Goal: Information Seeking & Learning: Compare options

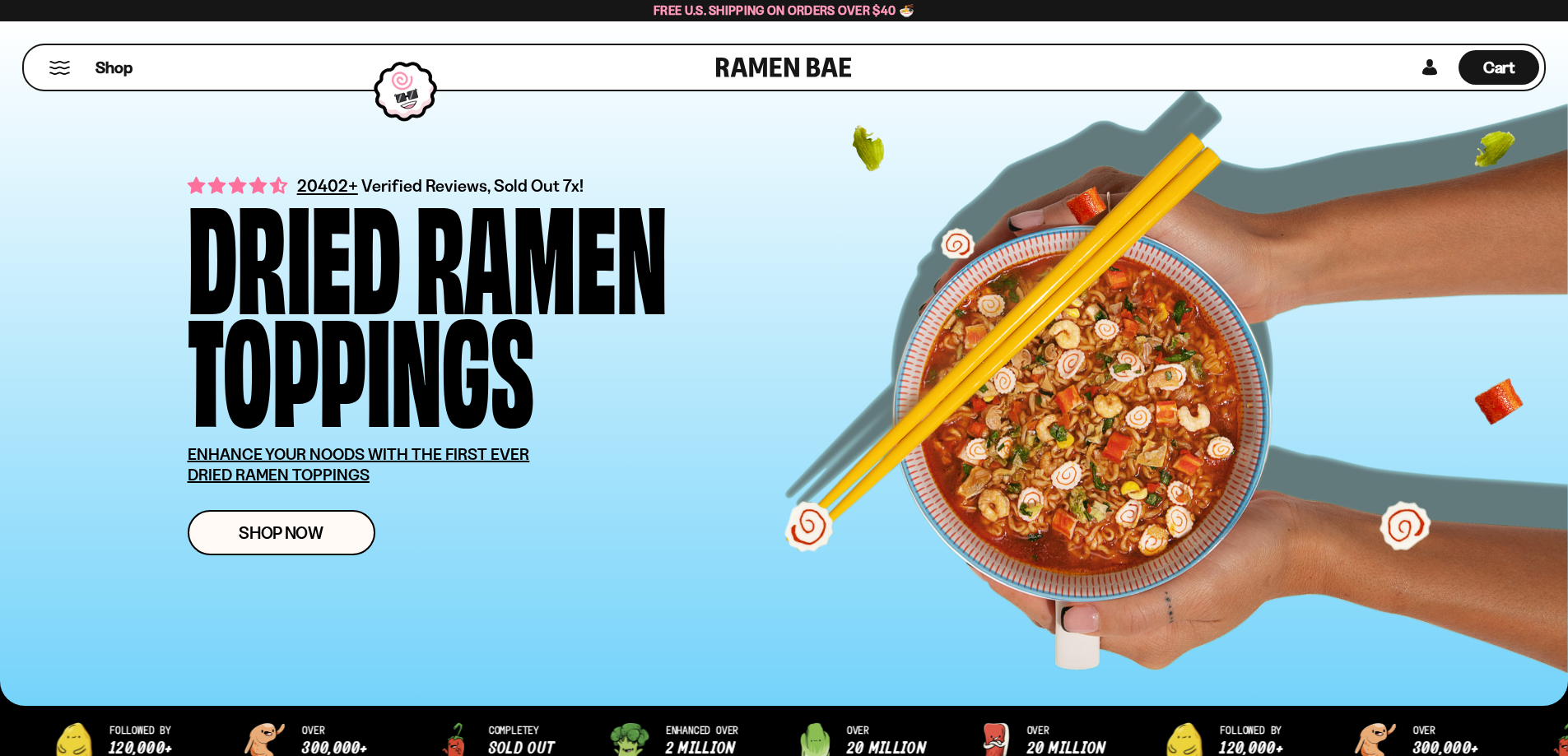
click at [53, 68] on button "Mobile Menu Trigger" at bounding box center [59, 68] width 22 height 14
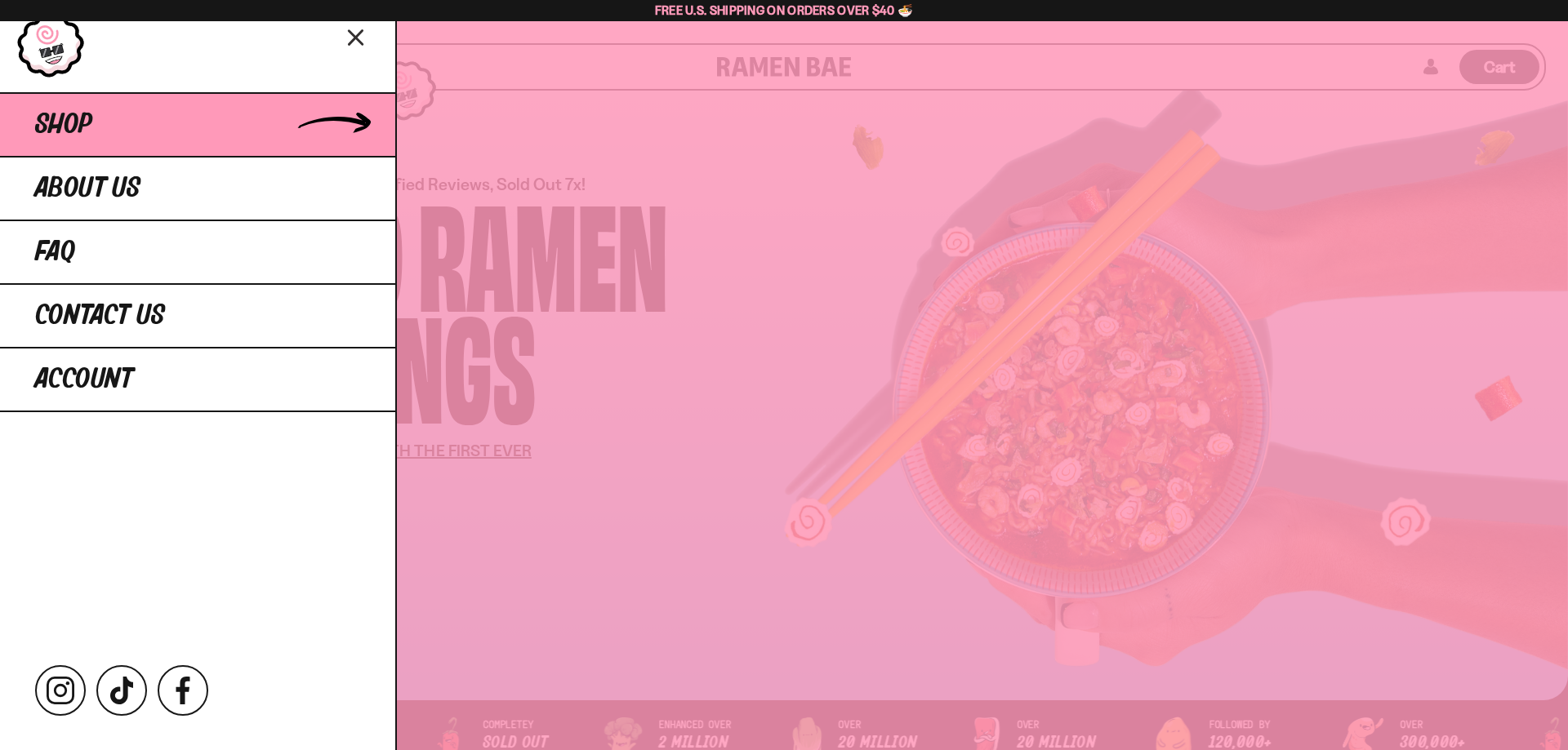
click at [51, 128] on span "Shop" at bounding box center [64, 125] width 58 height 30
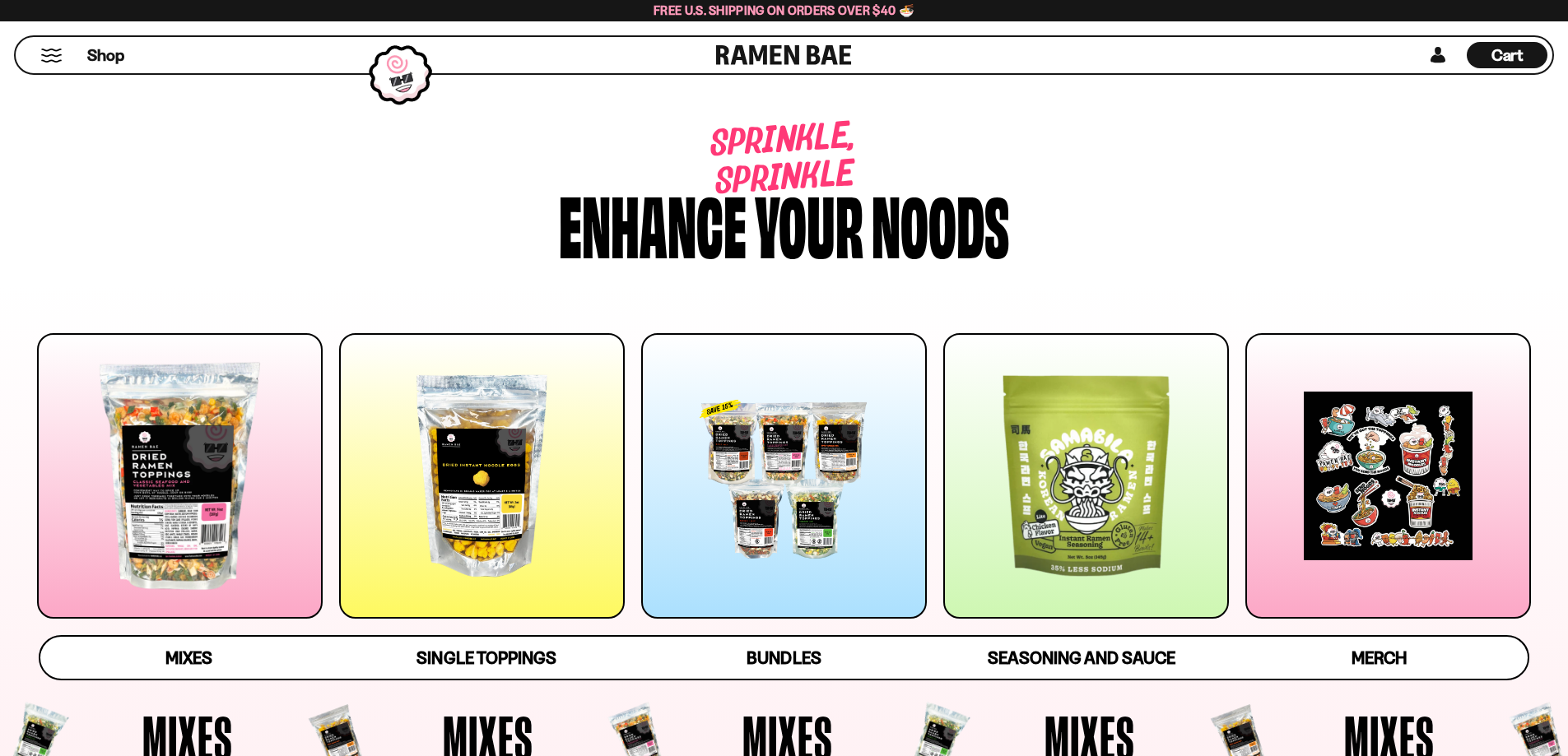
scroll to position [412, 0]
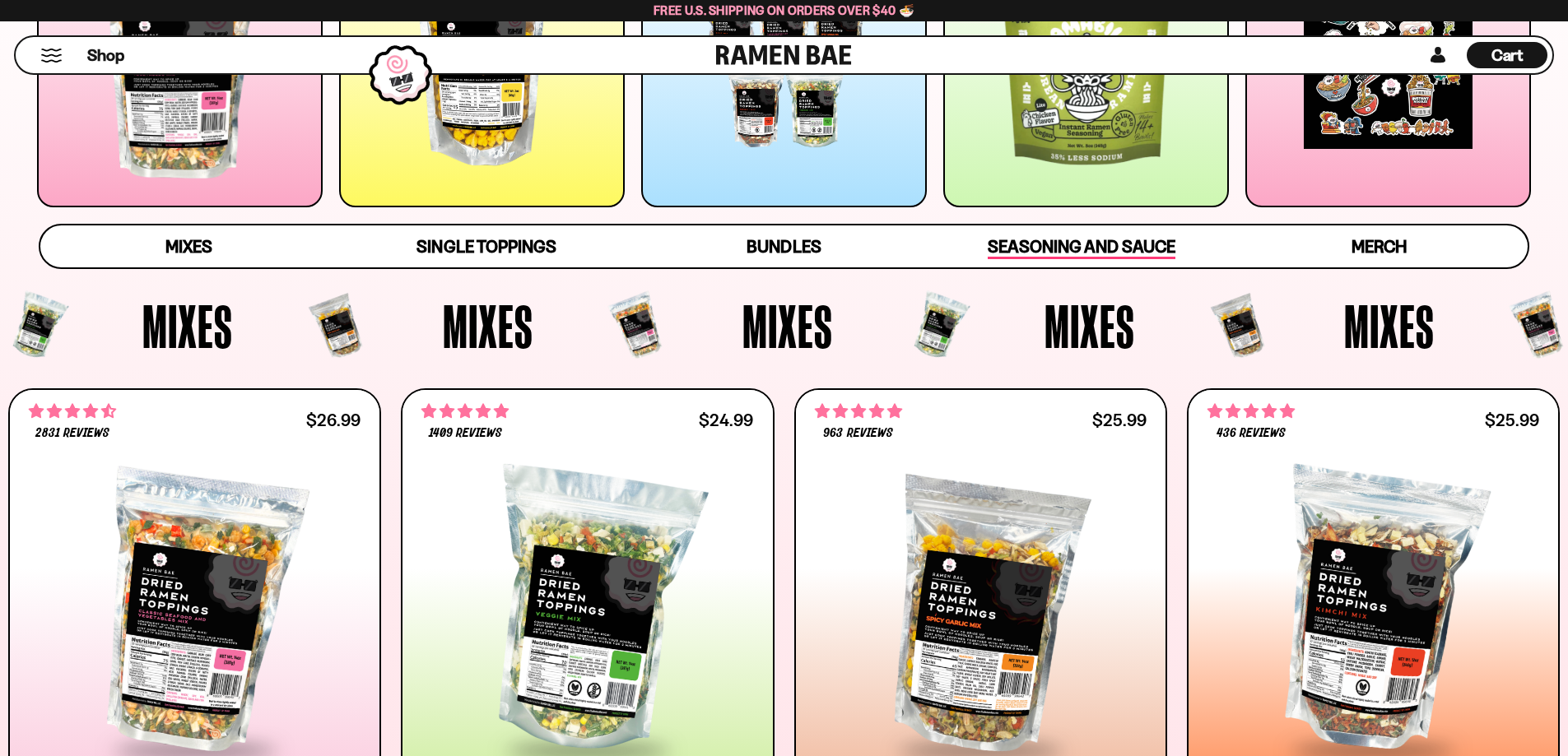
click at [1094, 248] on span "Seasoning and Sauce" at bounding box center [1081, 247] width 187 height 23
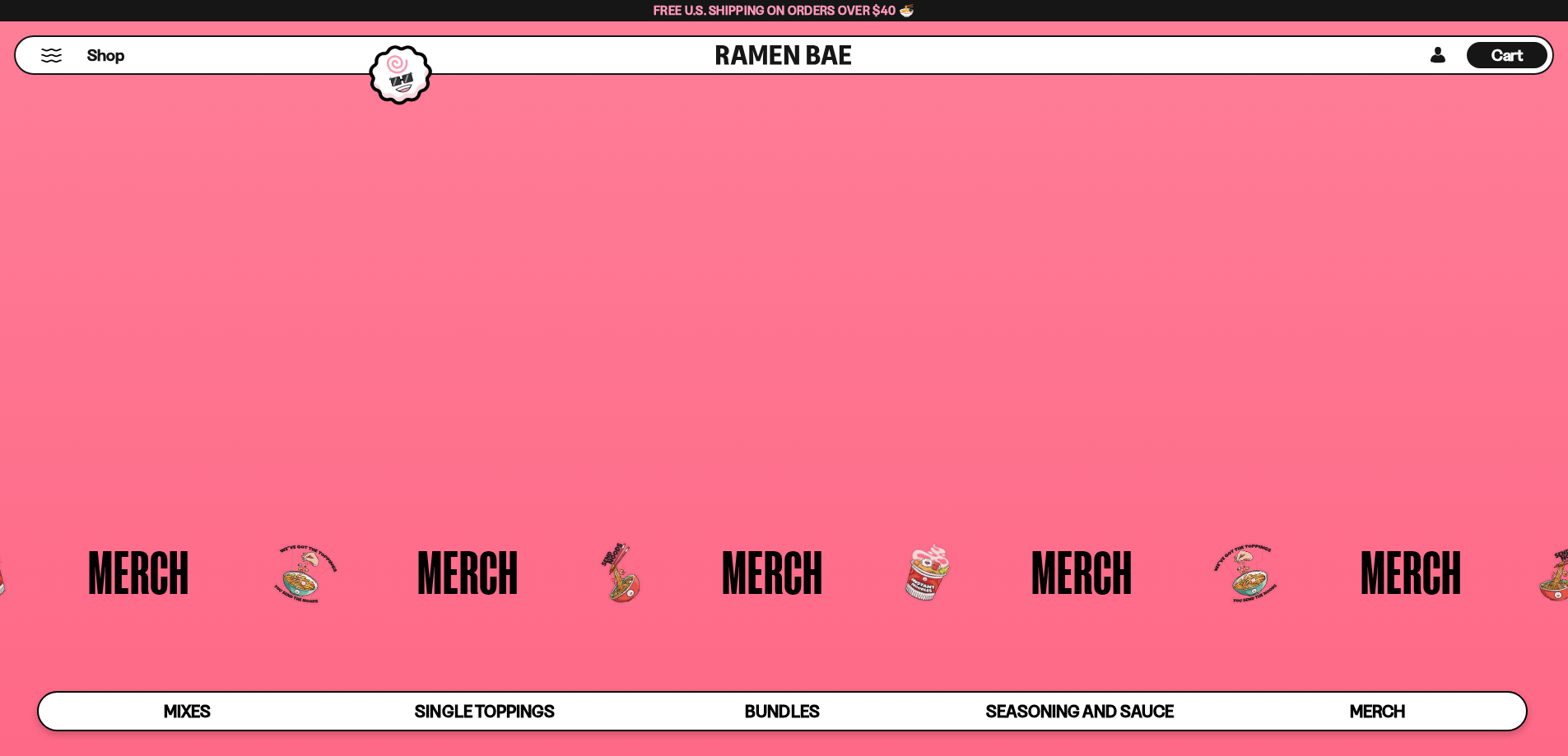
scroll to position [4881, 0]
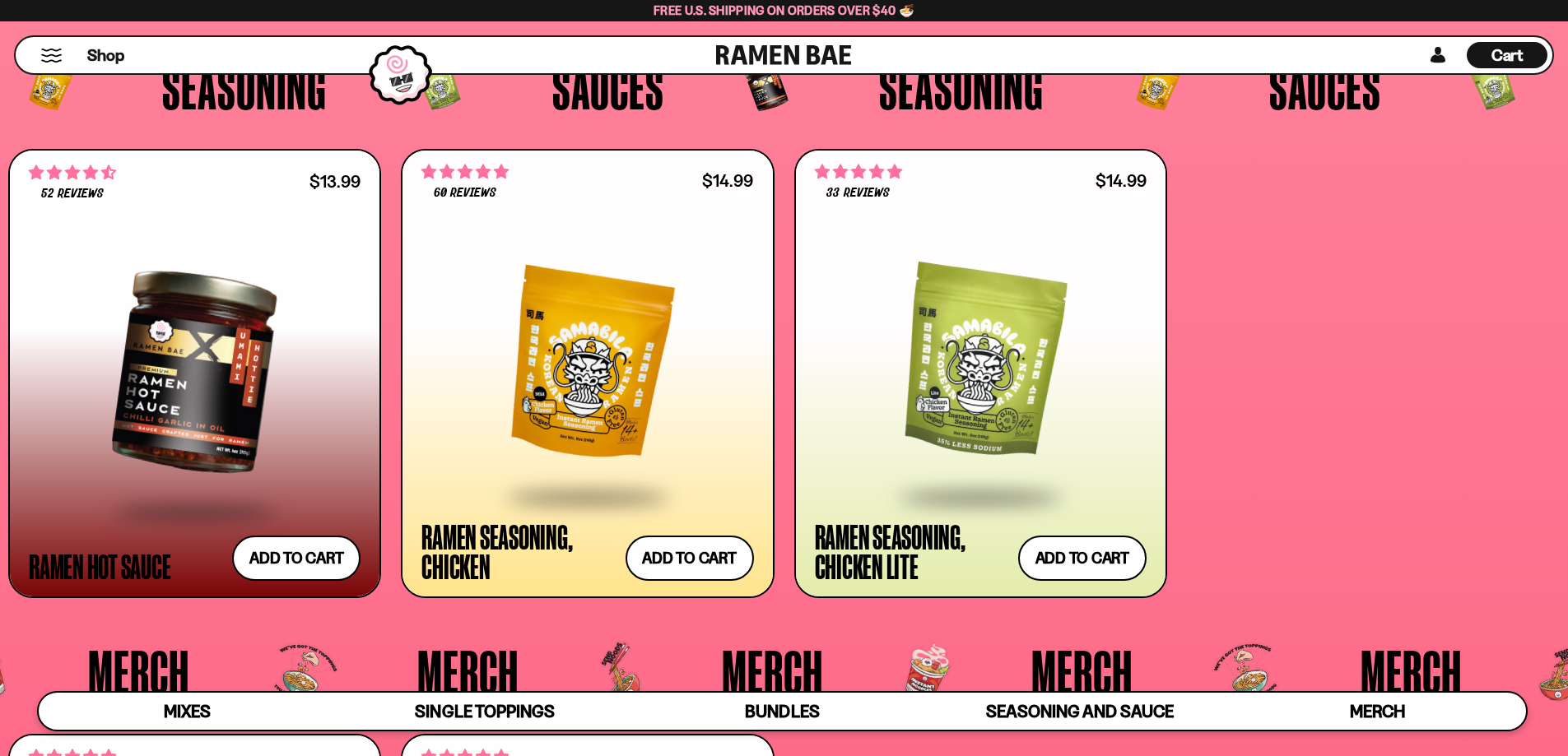
scroll to position [4337, 0]
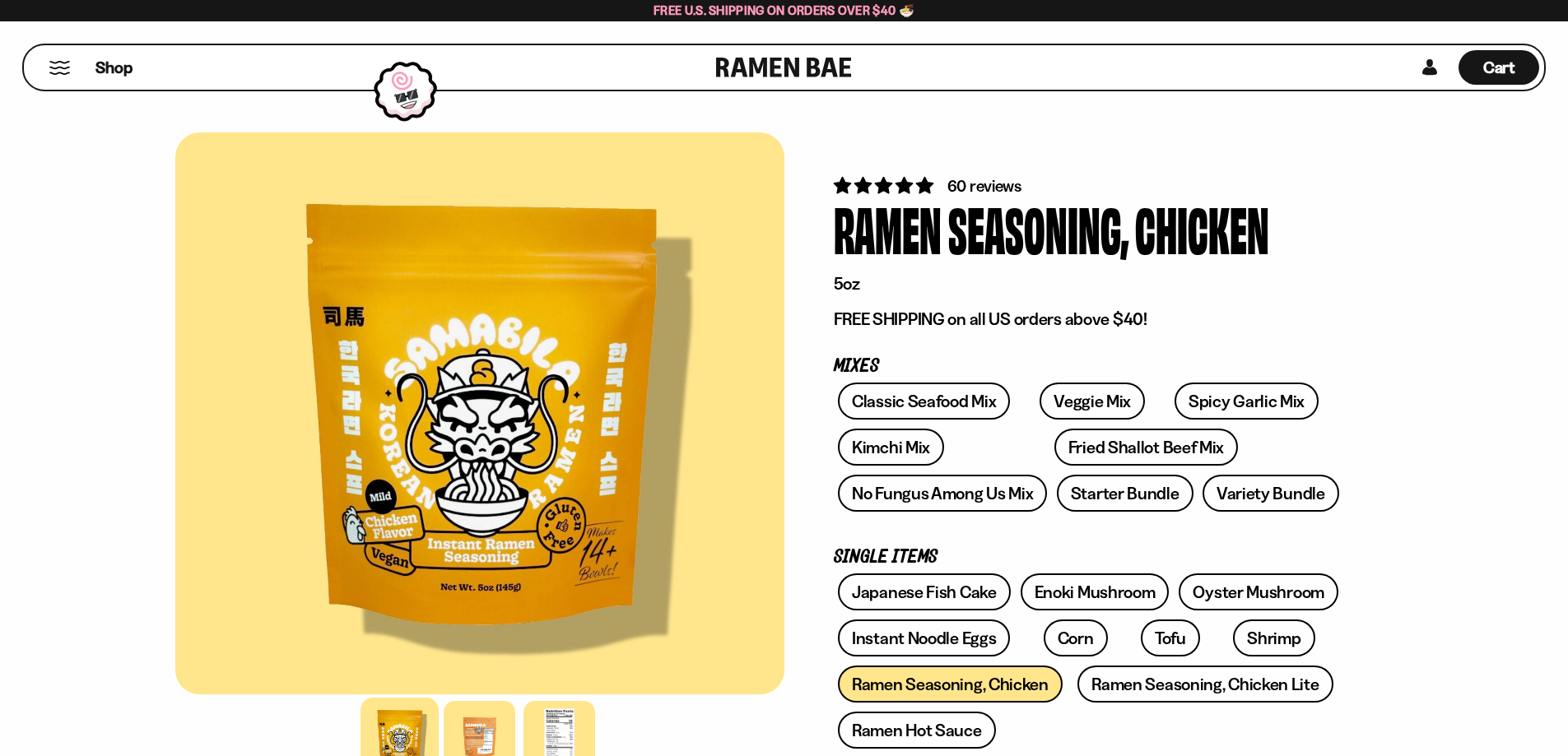
scroll to position [82, 0]
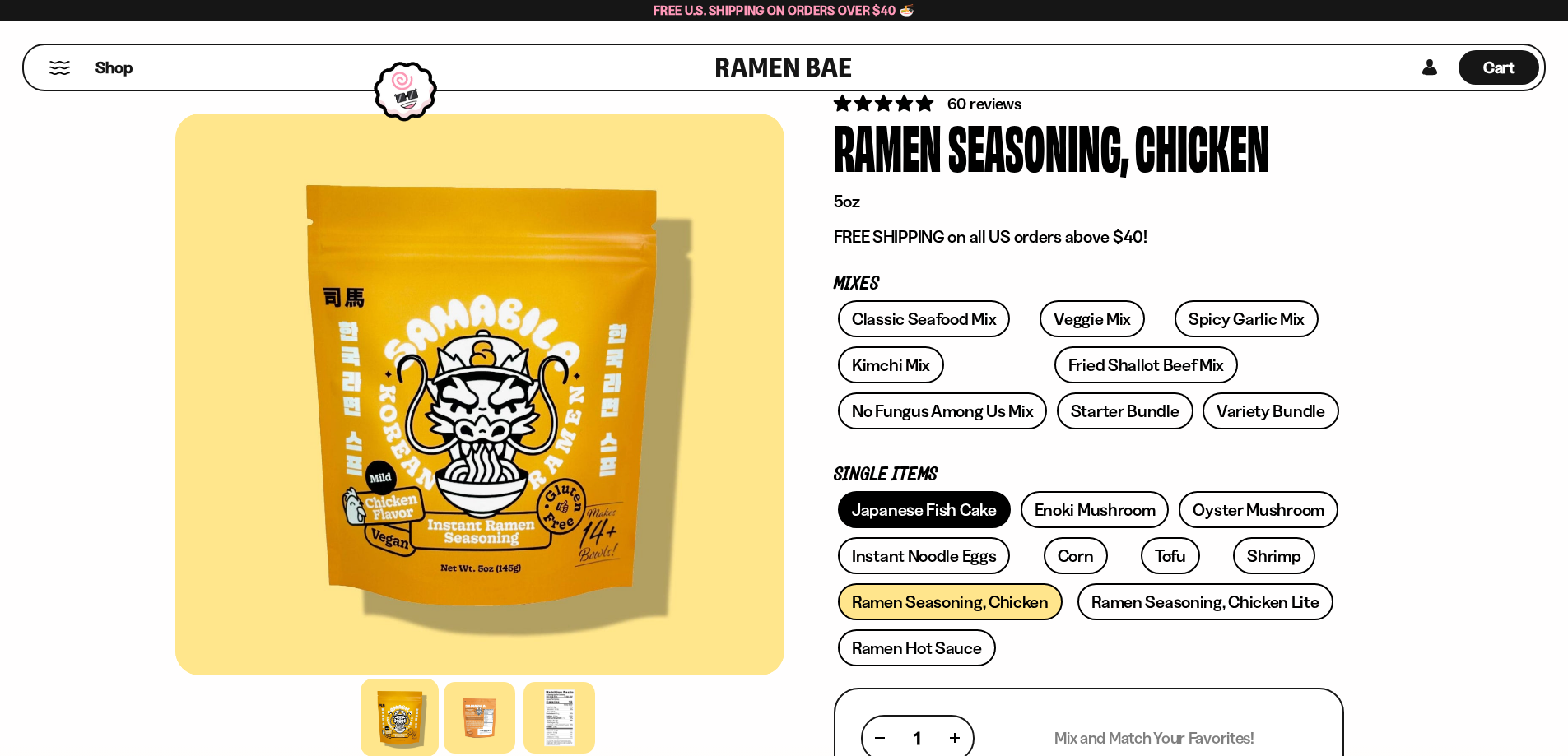
click at [912, 512] on link "Japanese Fish Cake" at bounding box center [924, 509] width 173 height 37
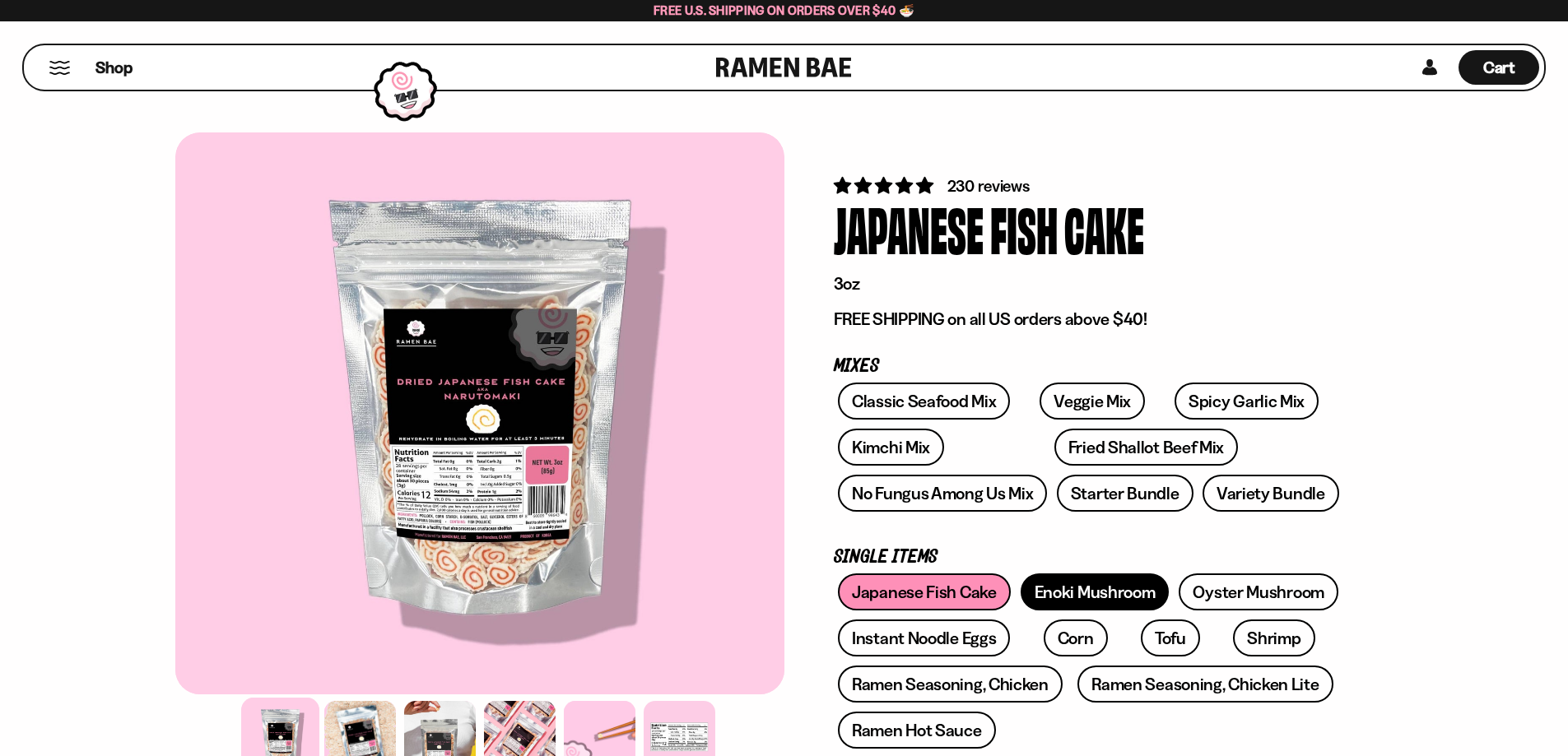
click at [1069, 589] on link "Enoki Mushroom" at bounding box center [1095, 592] width 149 height 37
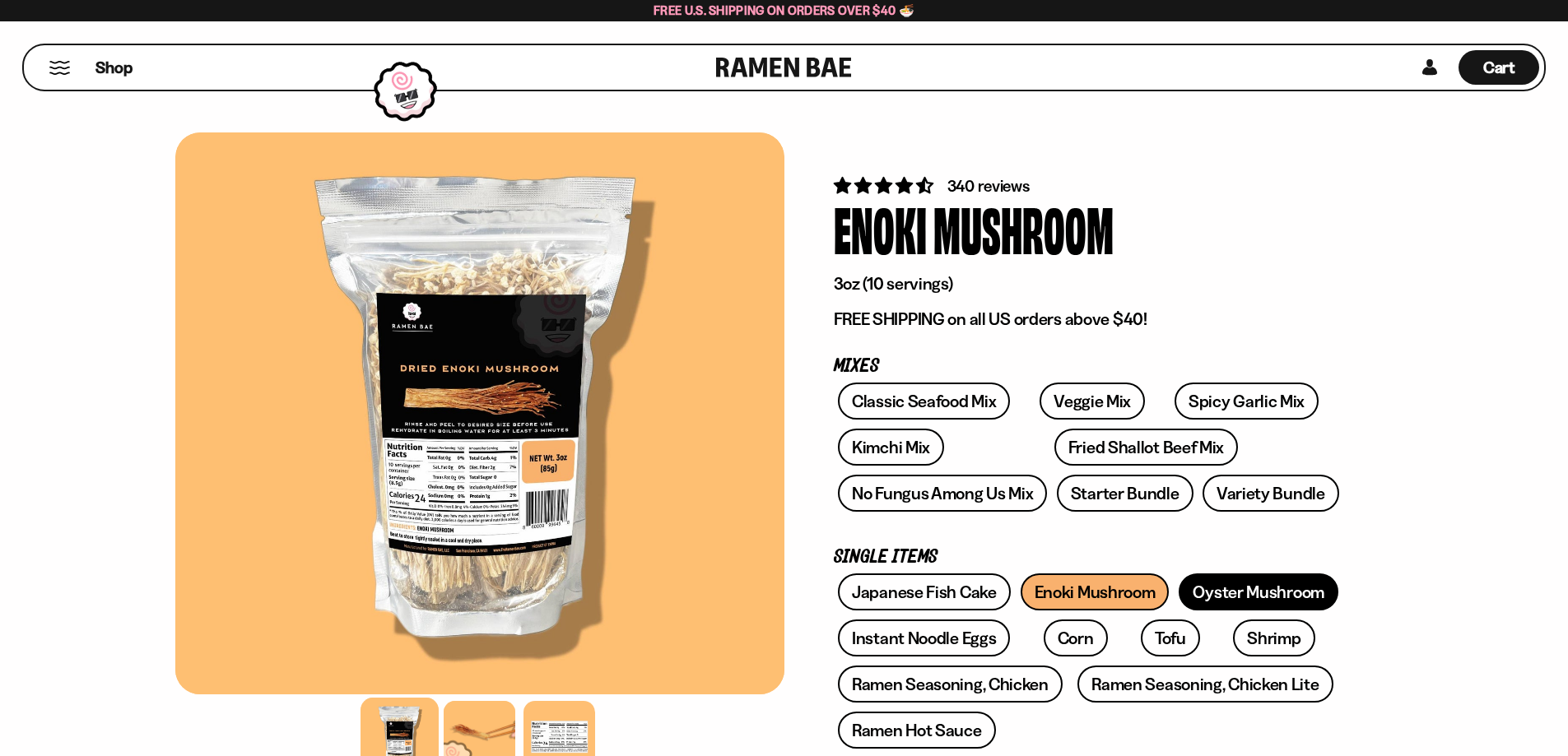
click at [1263, 587] on link "Oyster Mushroom" at bounding box center [1258, 592] width 160 height 37
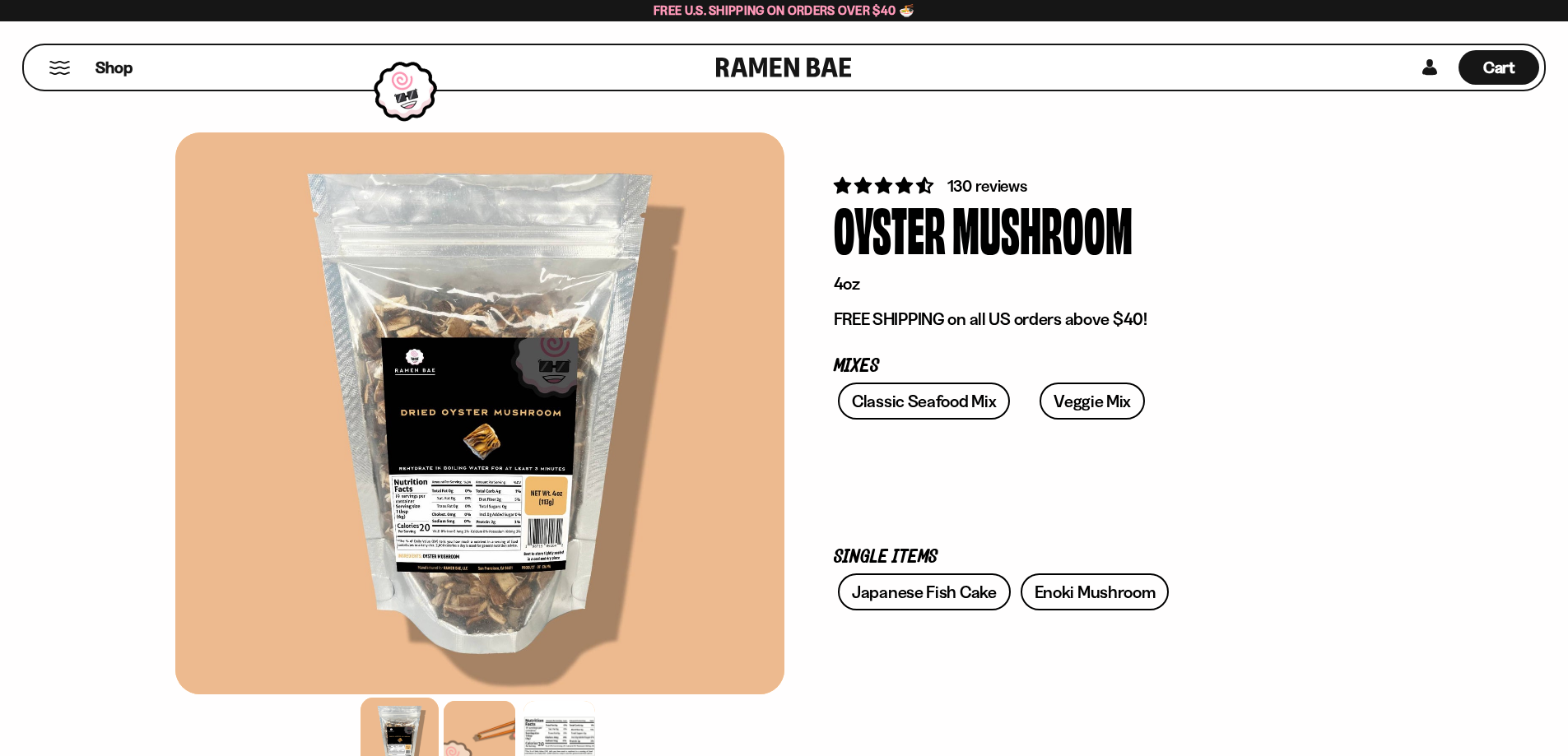
scroll to position [164, 0]
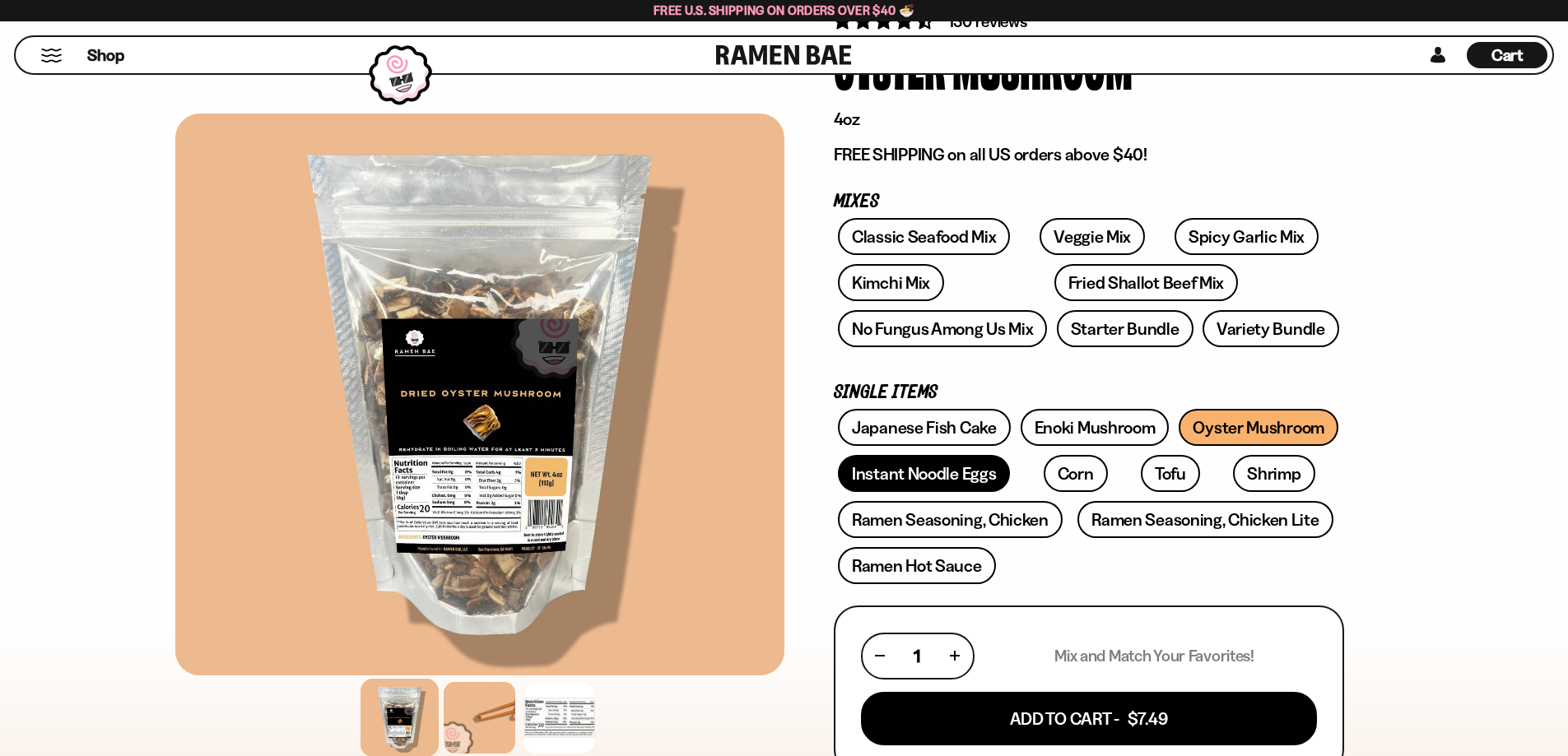
click at [904, 472] on link "Instant Noodle Eggs" at bounding box center [924, 474] width 172 height 37
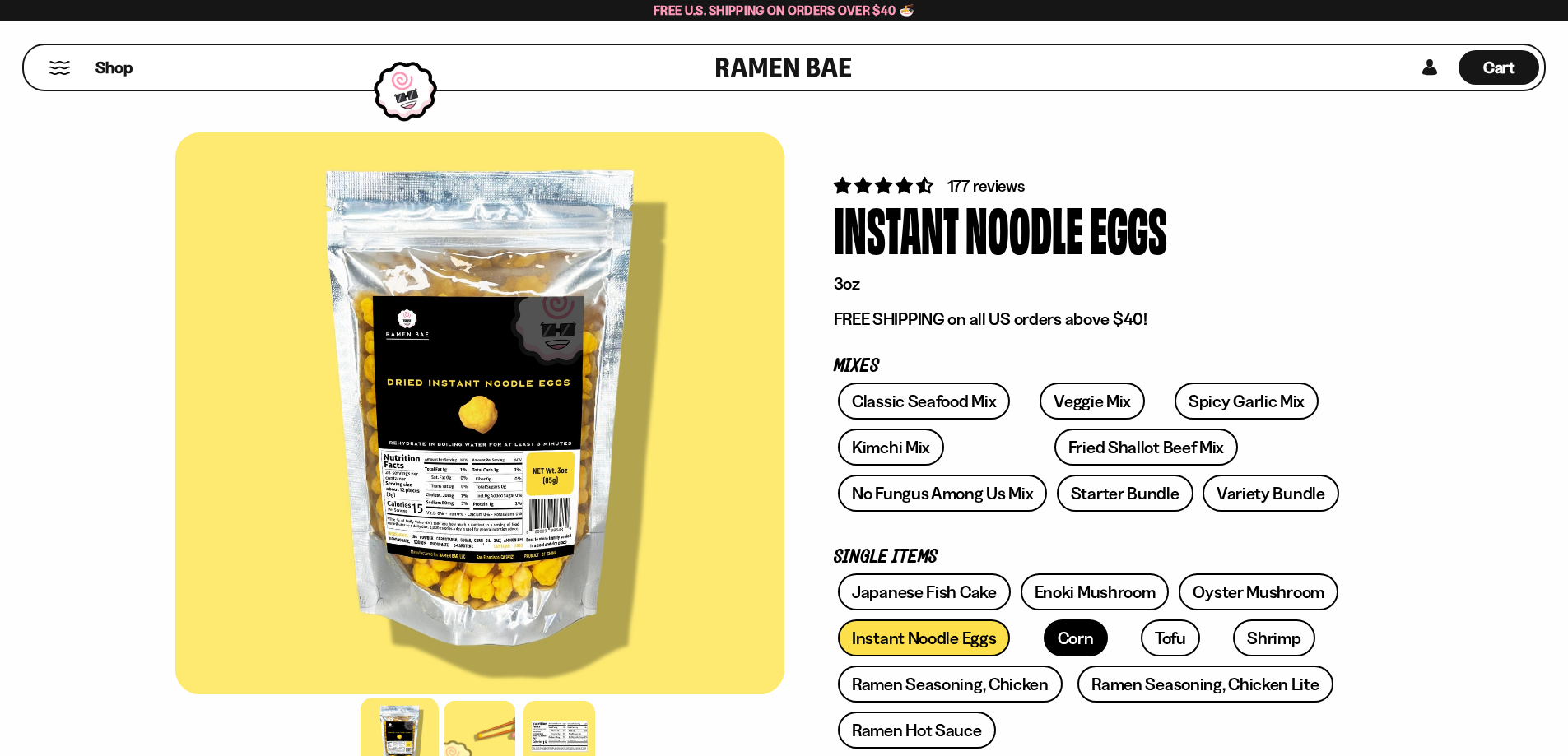
click at [1072, 629] on link "Corn" at bounding box center [1075, 638] width 64 height 37
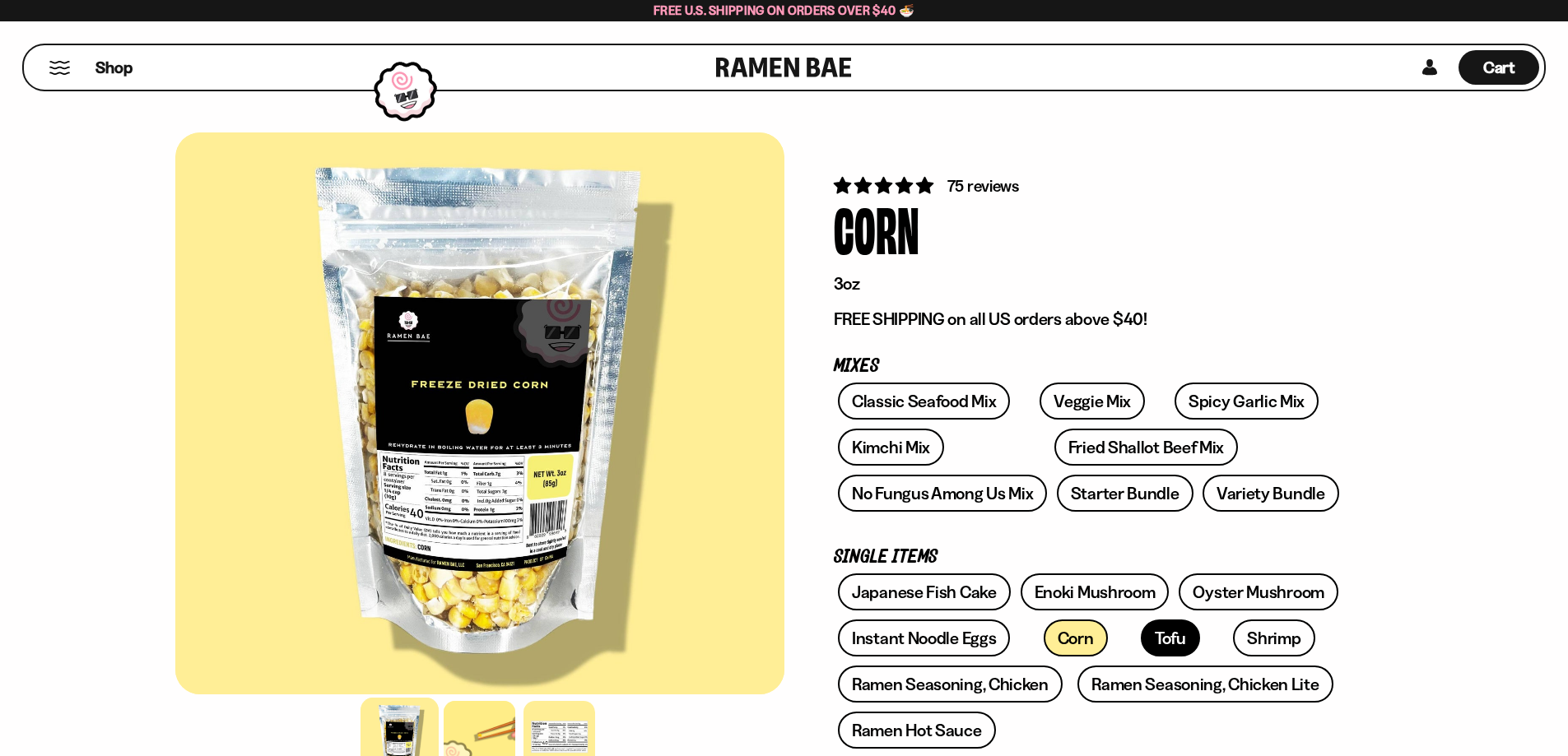
click at [1141, 634] on link "Tofu" at bounding box center [1170, 638] width 59 height 37
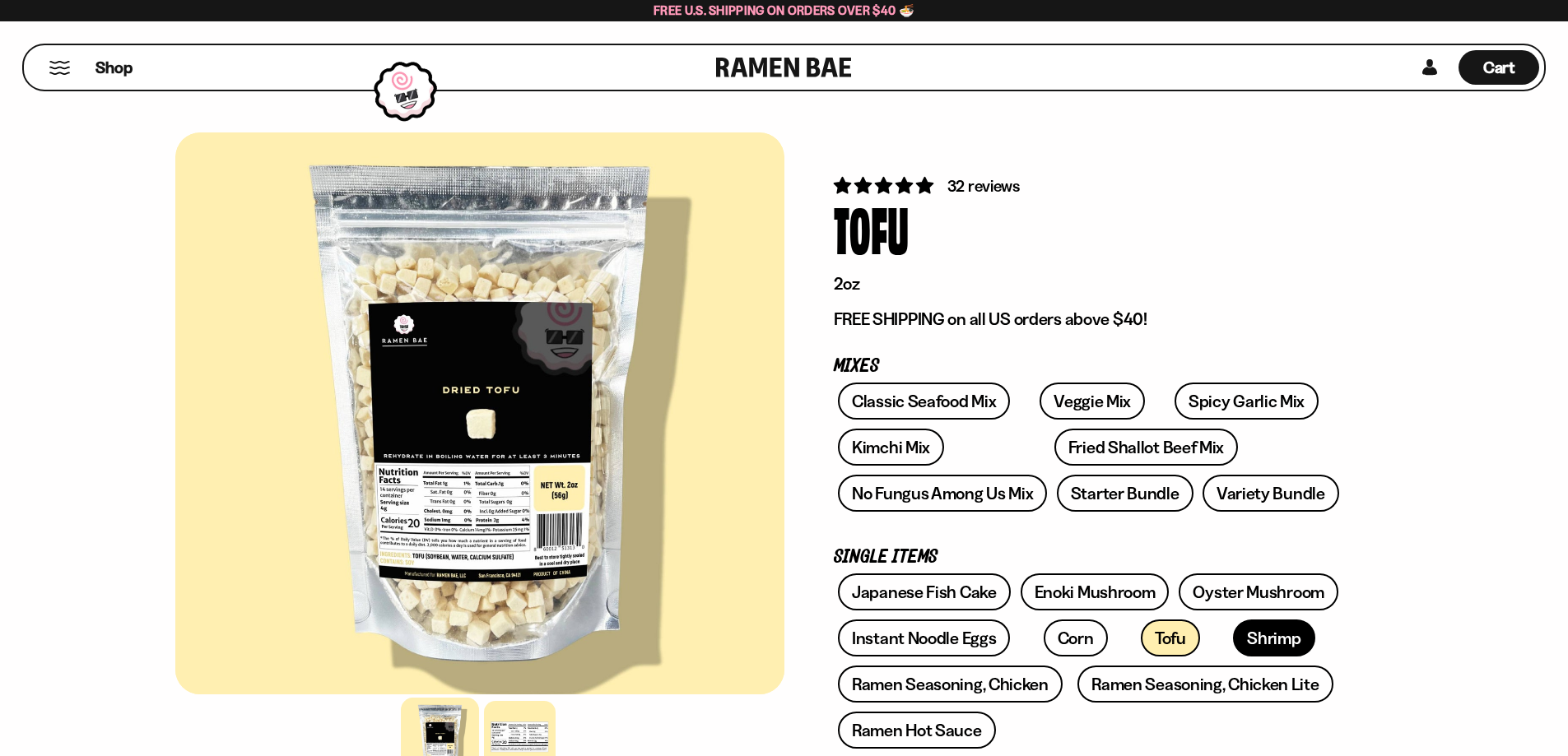
click at [1233, 628] on link "Shrimp" at bounding box center [1273, 638] width 81 height 37
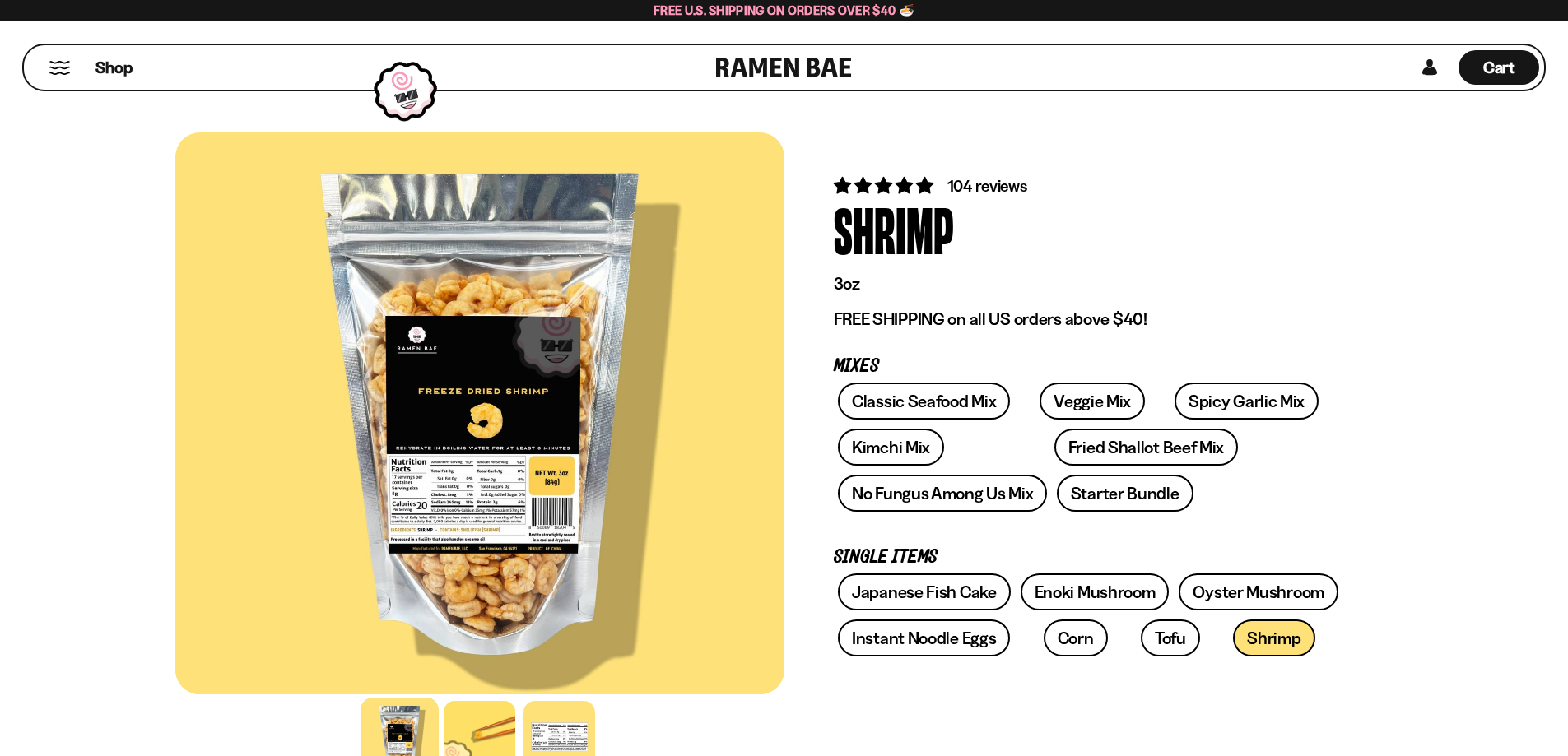
scroll to position [164, 0]
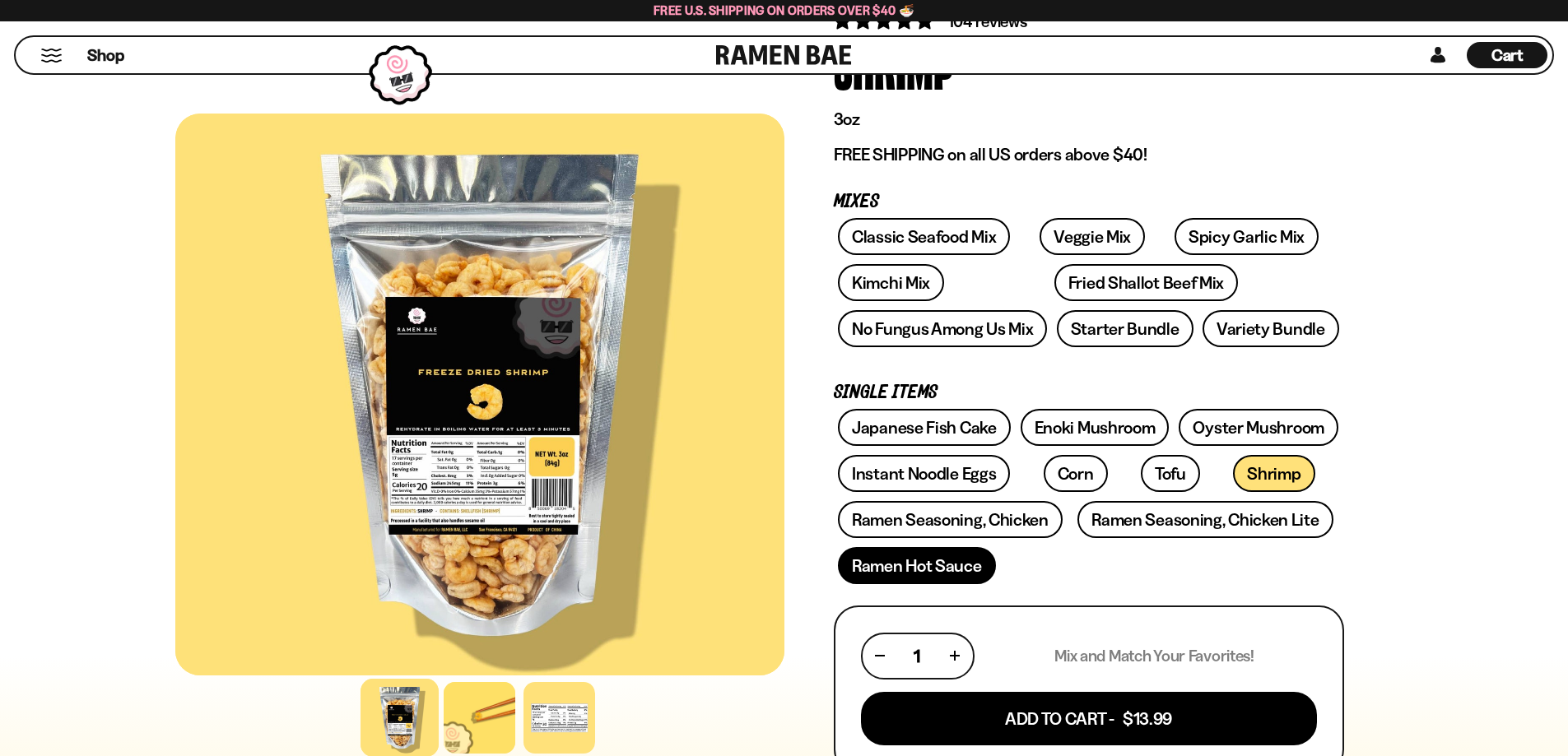
click at [966, 569] on link "Ramen Hot Sauce" at bounding box center [916, 566] width 158 height 37
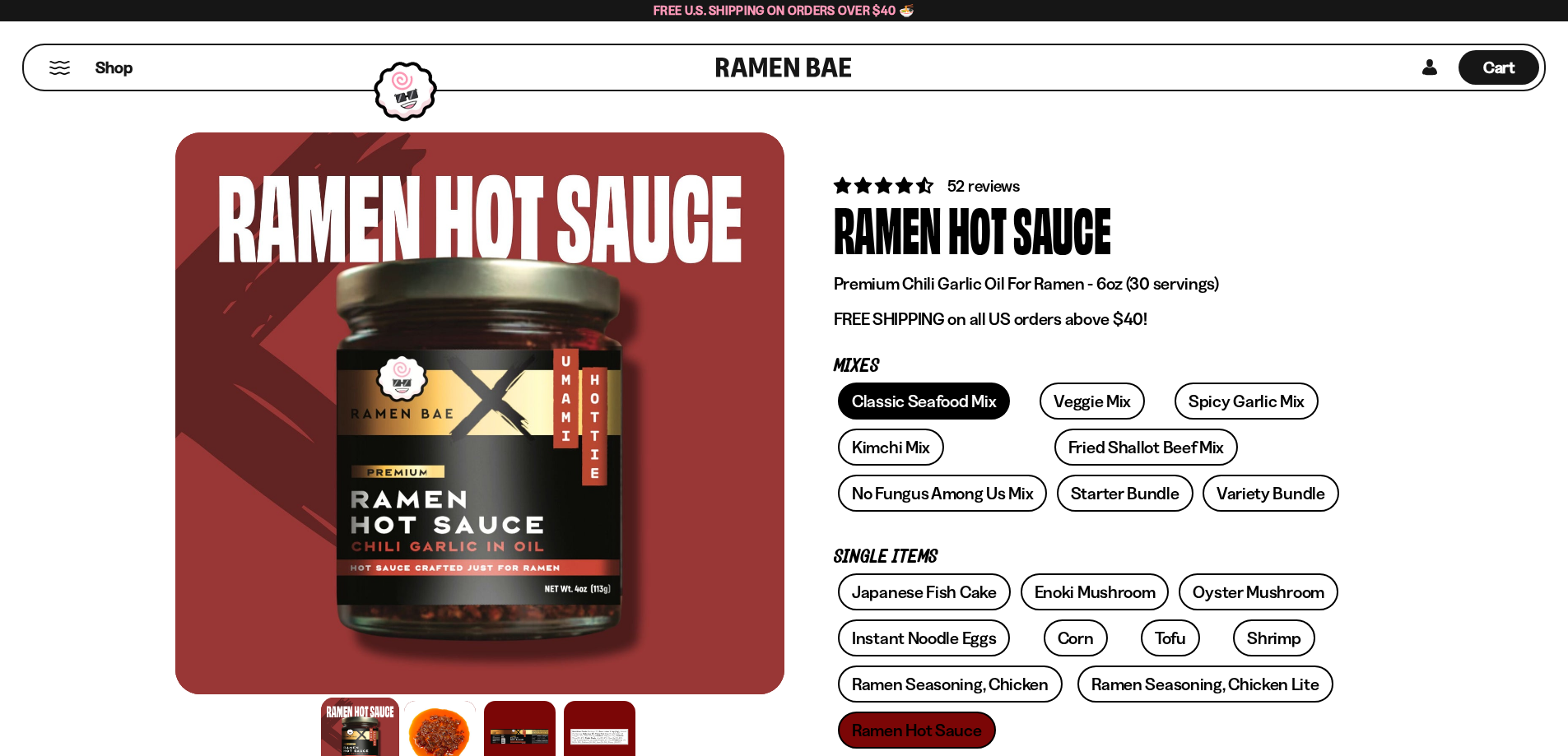
click at [960, 397] on link "Classic Seafood Mix" at bounding box center [924, 401] width 172 height 37
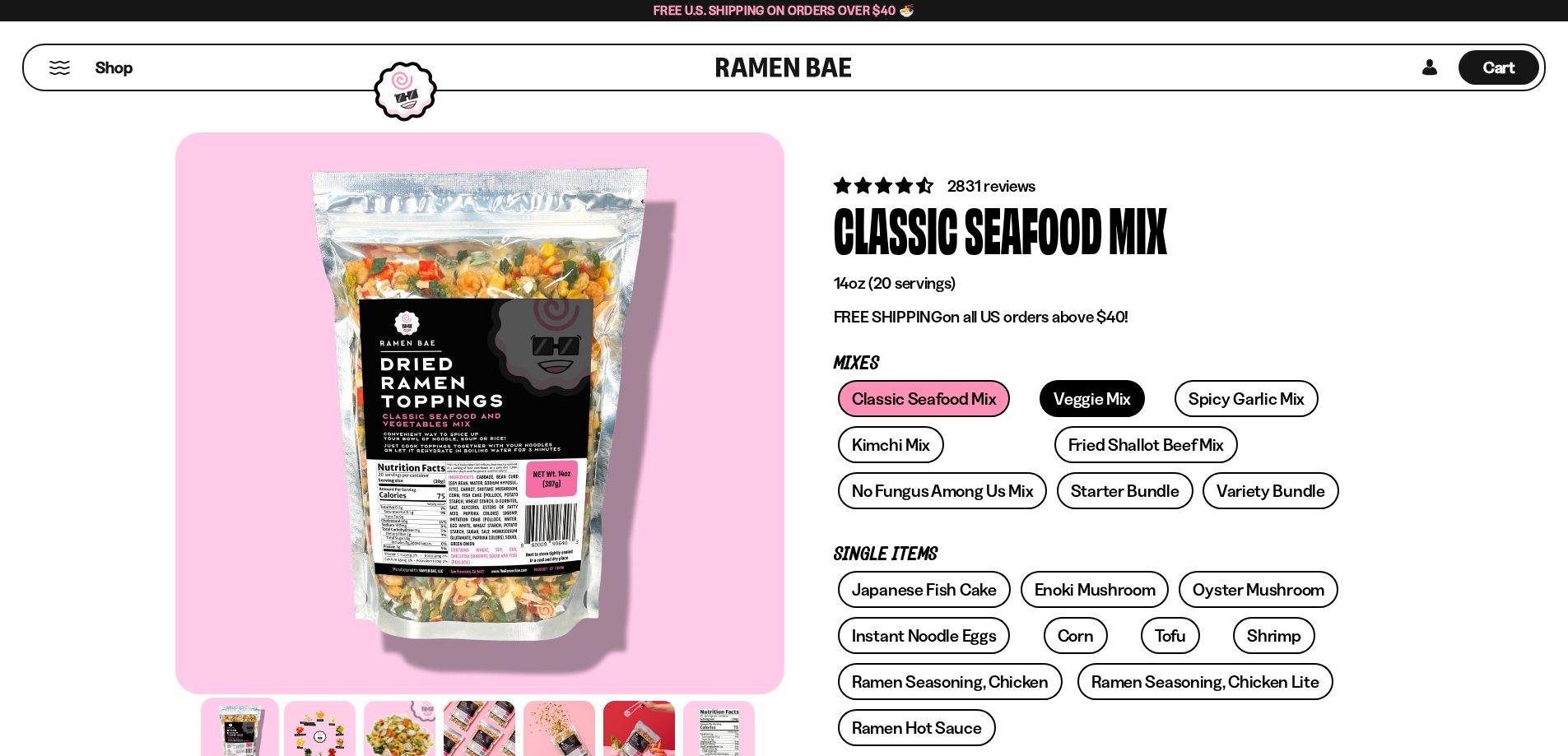
click at [1066, 394] on link "Veggie Mix" at bounding box center [1091, 398] width 105 height 37
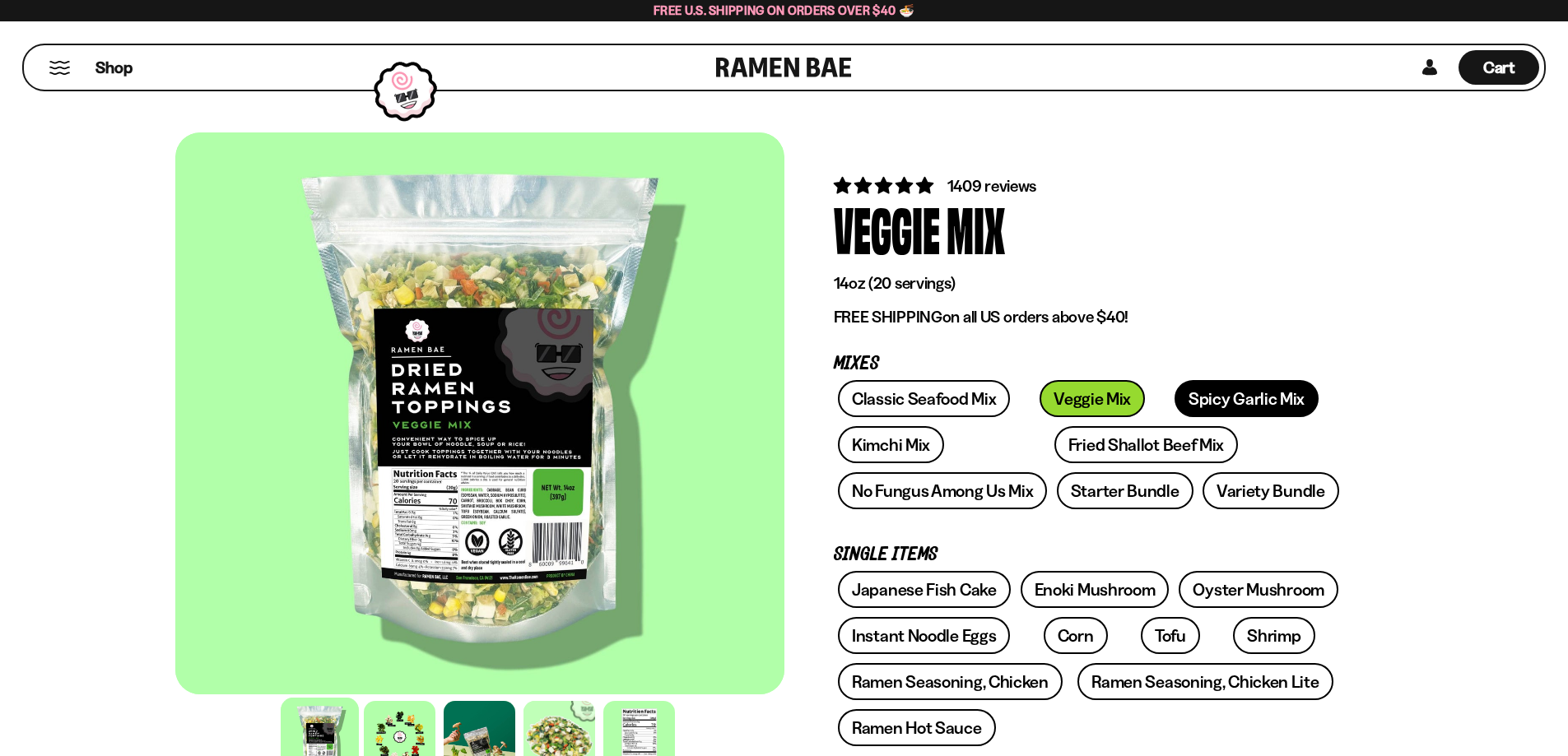
click at [1183, 389] on link "Spicy Garlic Mix" at bounding box center [1246, 398] width 144 height 37
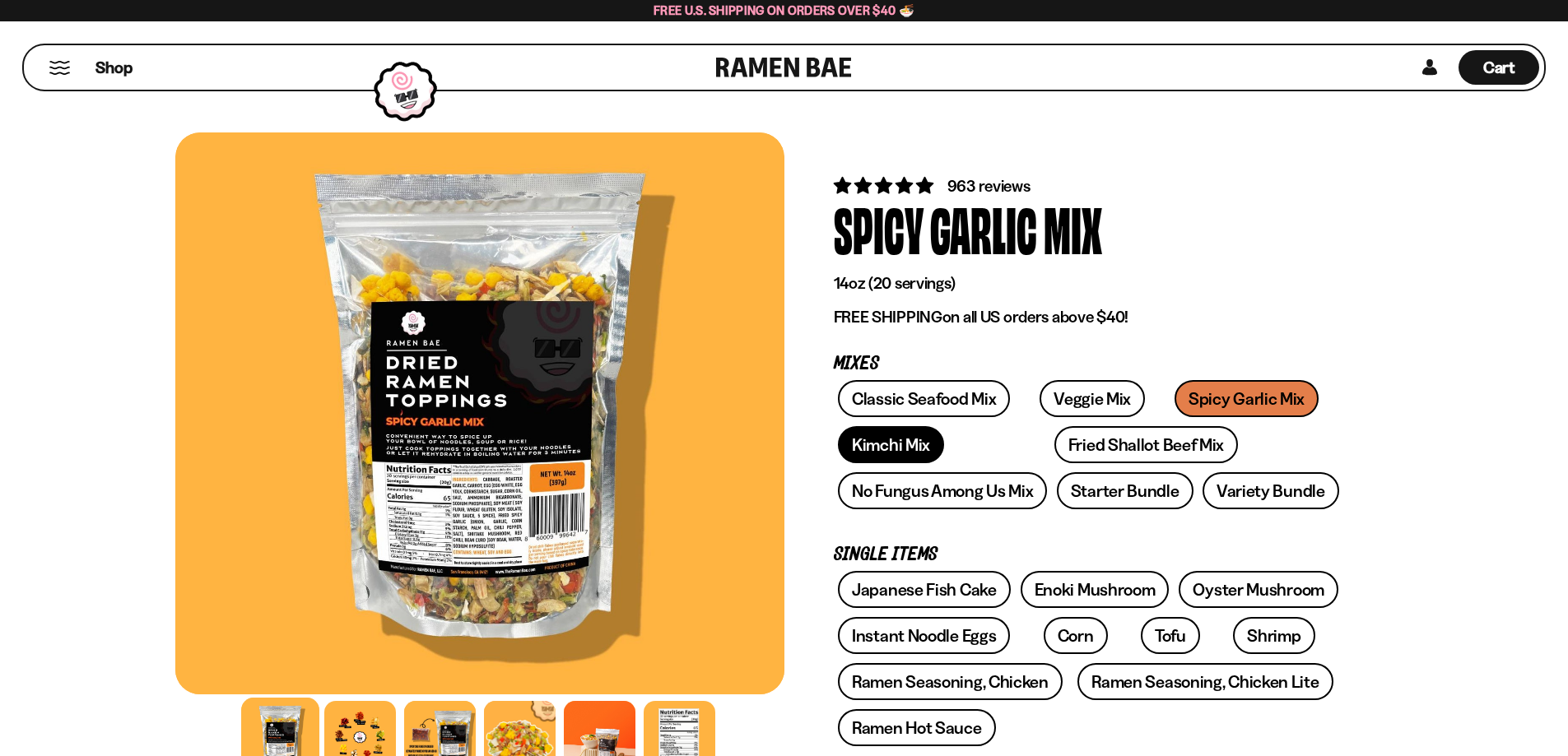
click at [897, 452] on link "Kimchi Mix" at bounding box center [891, 445] width 106 height 37
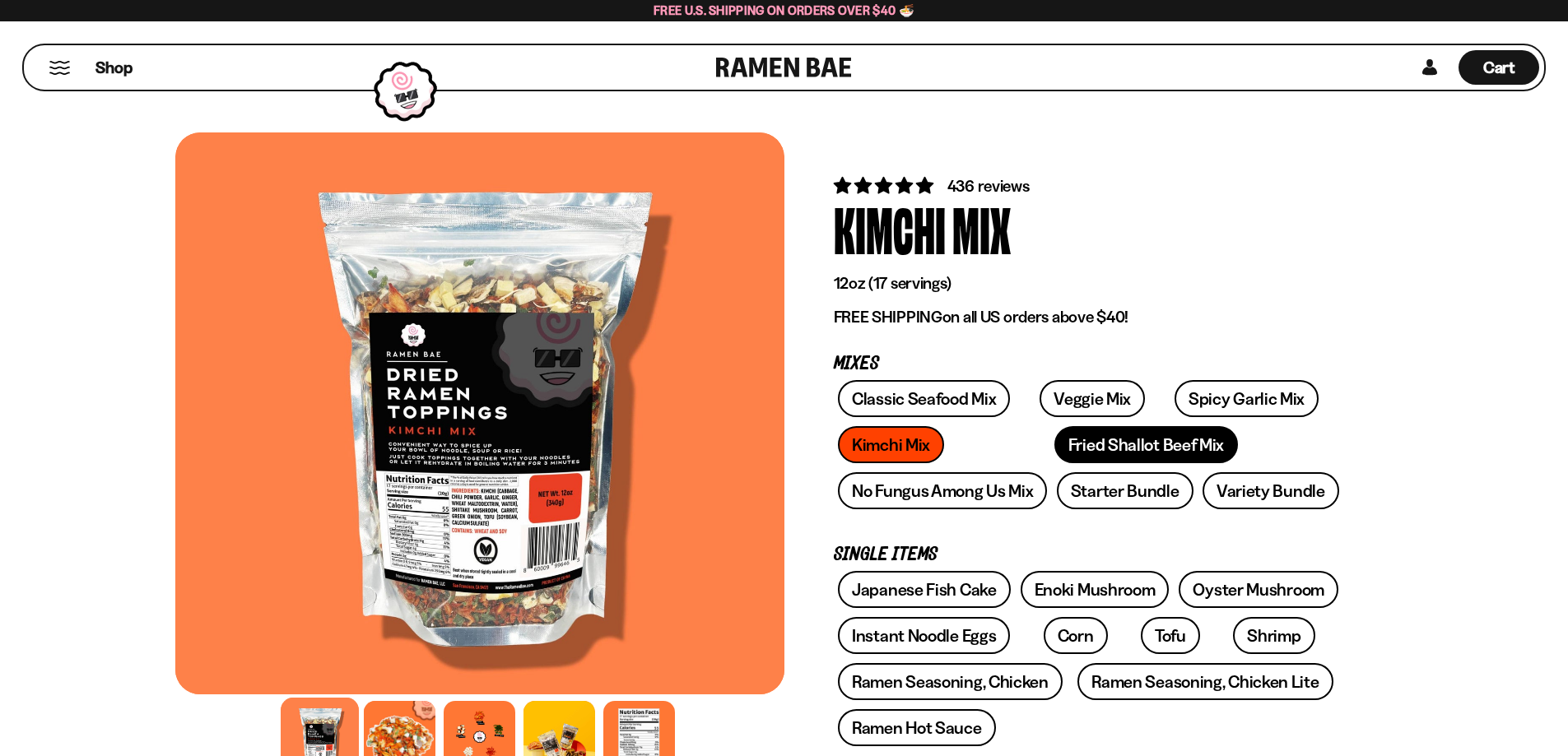
click at [1081, 449] on link "Fried Shallot Beef Mix" at bounding box center [1147, 445] width 184 height 37
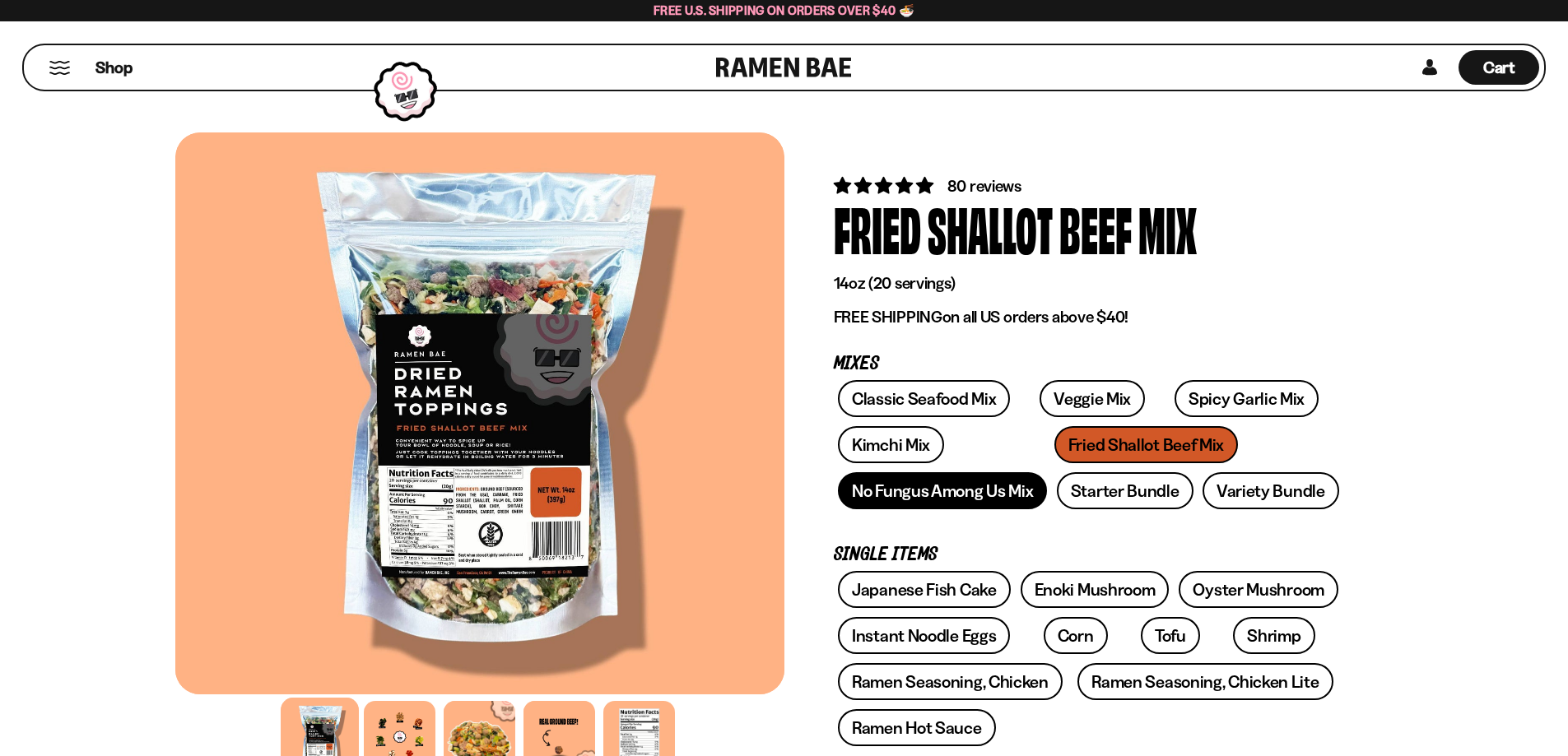
click at [921, 493] on link "No Fungus Among Us Mix" at bounding box center [943, 491] width 209 height 37
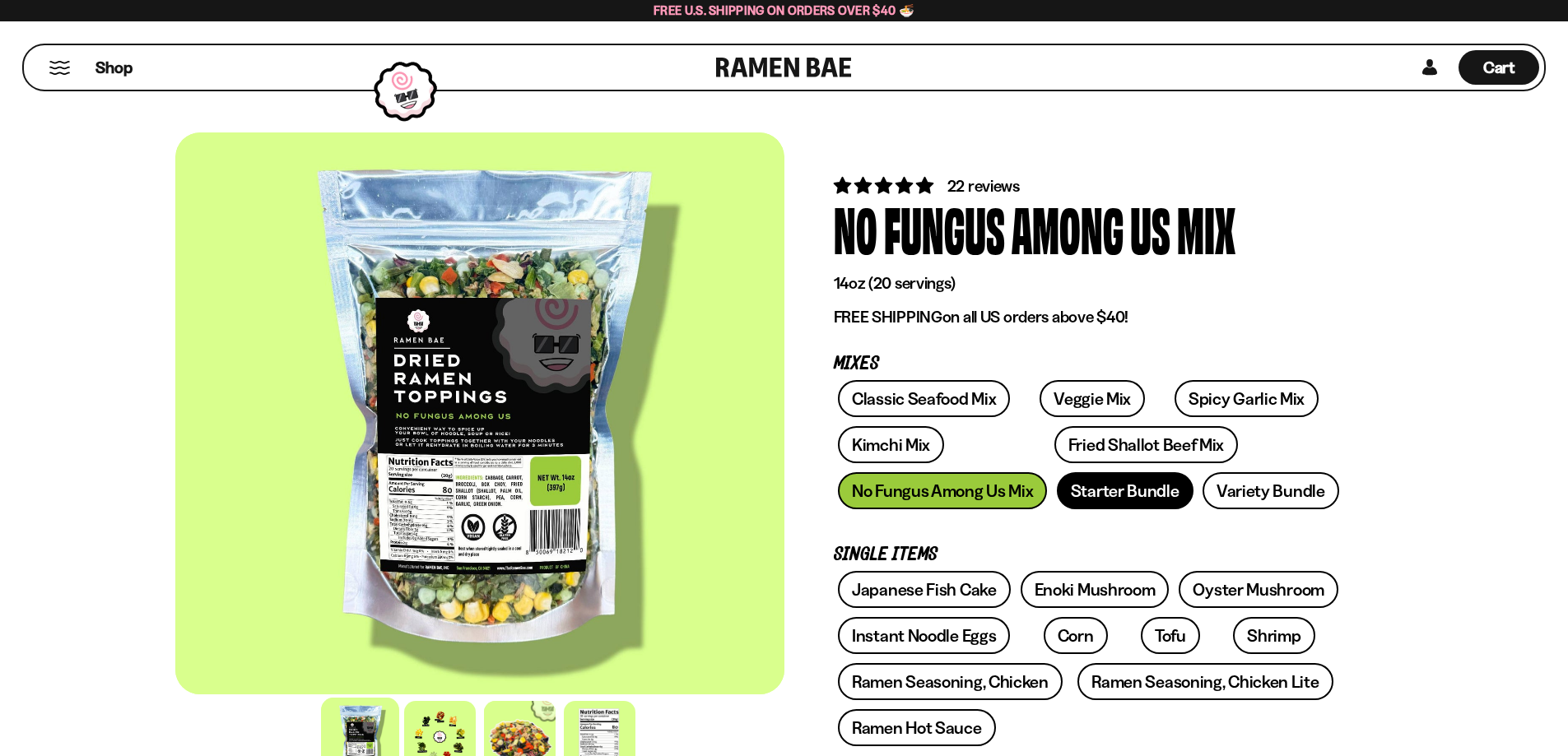
click at [1147, 488] on link "Starter Bundle" at bounding box center [1124, 491] width 136 height 37
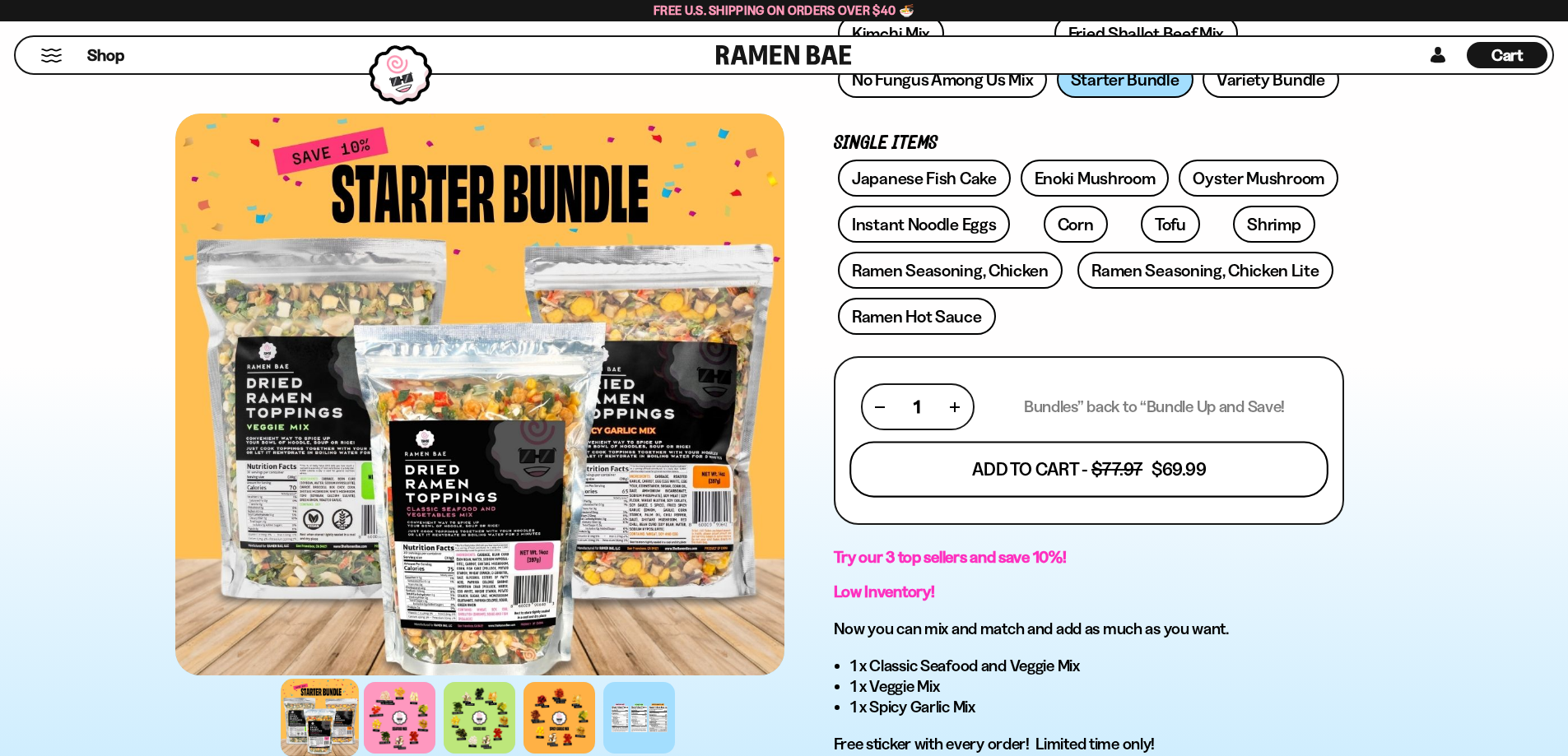
scroll to position [164, 0]
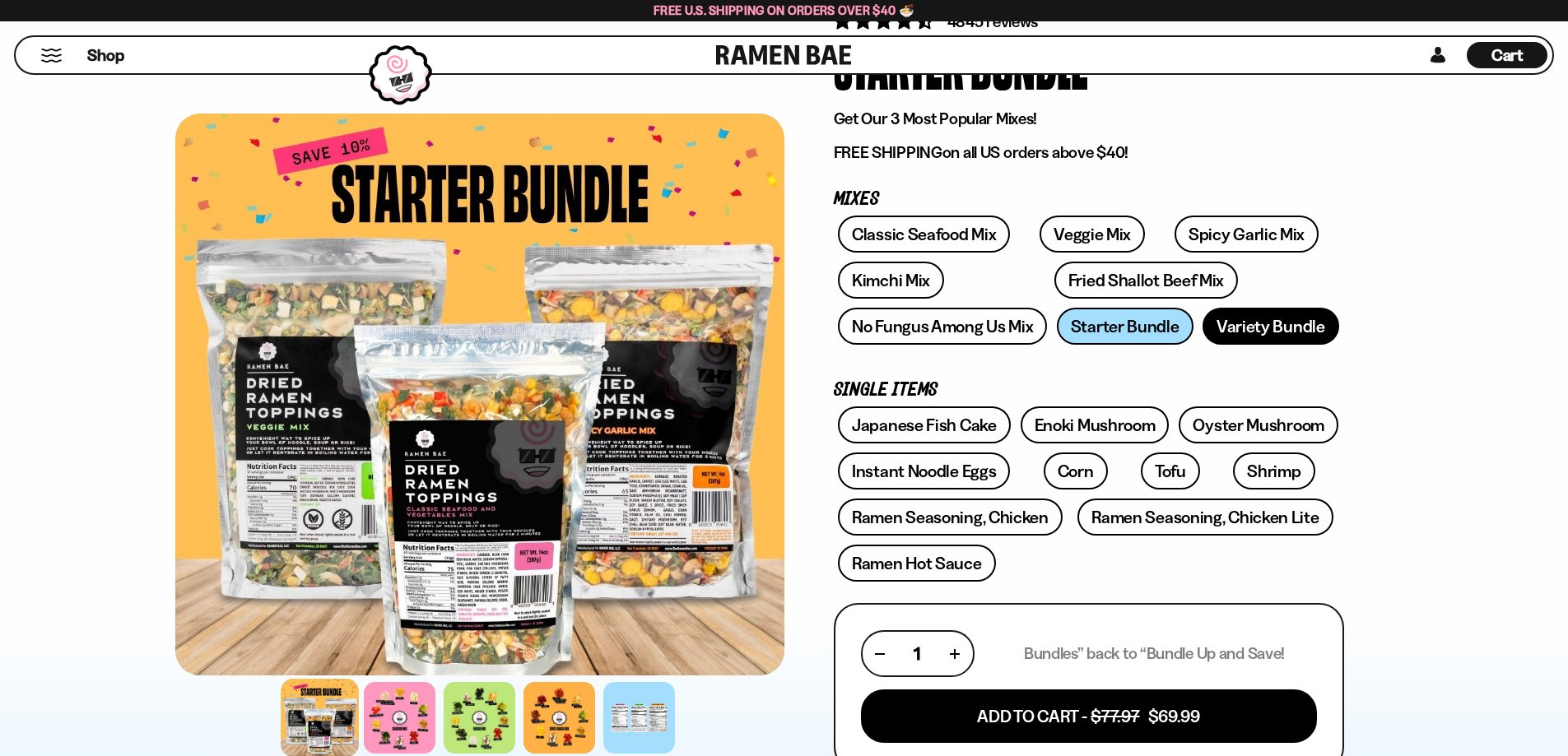
click at [1279, 334] on link "Variety Bundle" at bounding box center [1270, 326] width 136 height 37
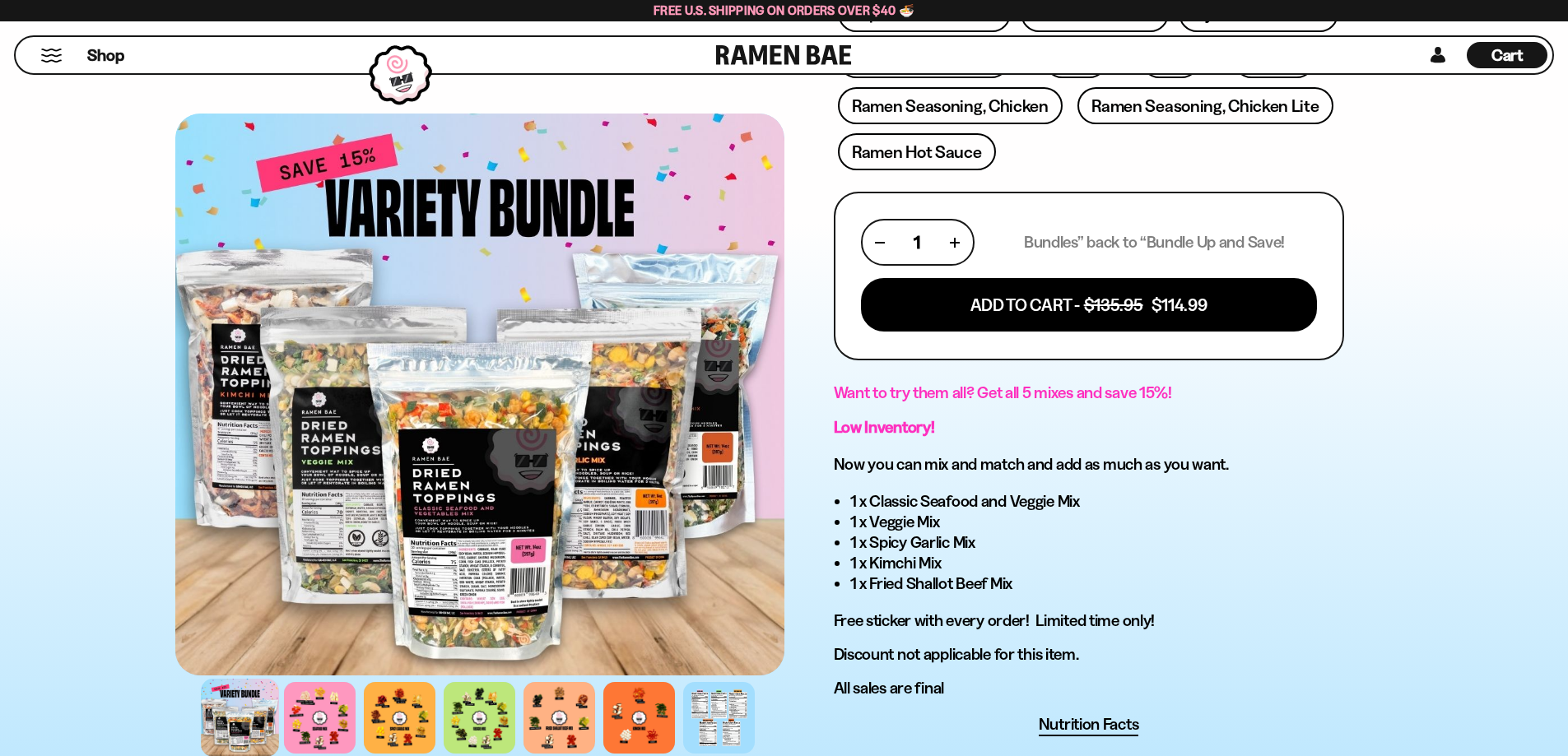
scroll to position [247, 0]
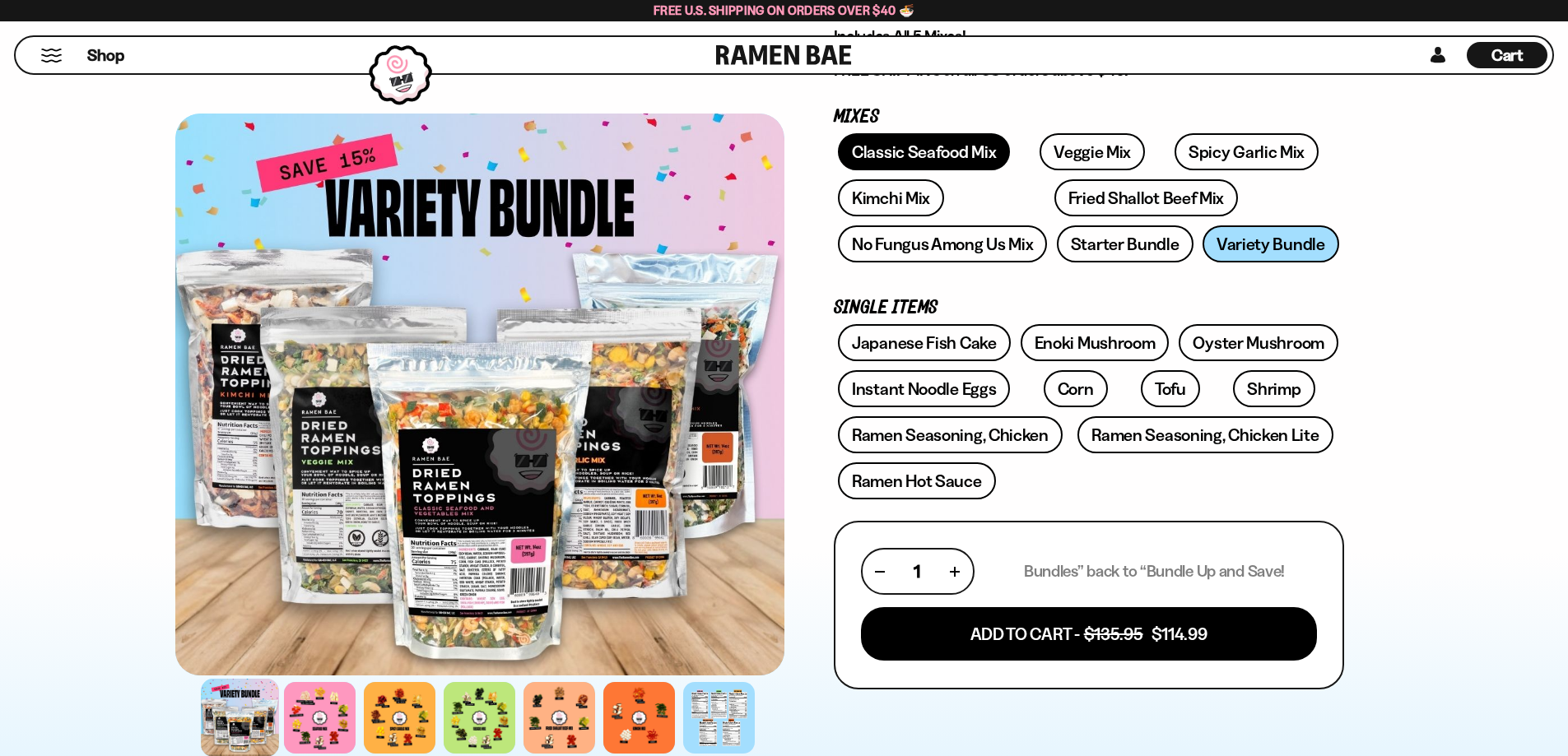
click at [960, 151] on link "Classic Seafood Mix" at bounding box center [924, 152] width 172 height 37
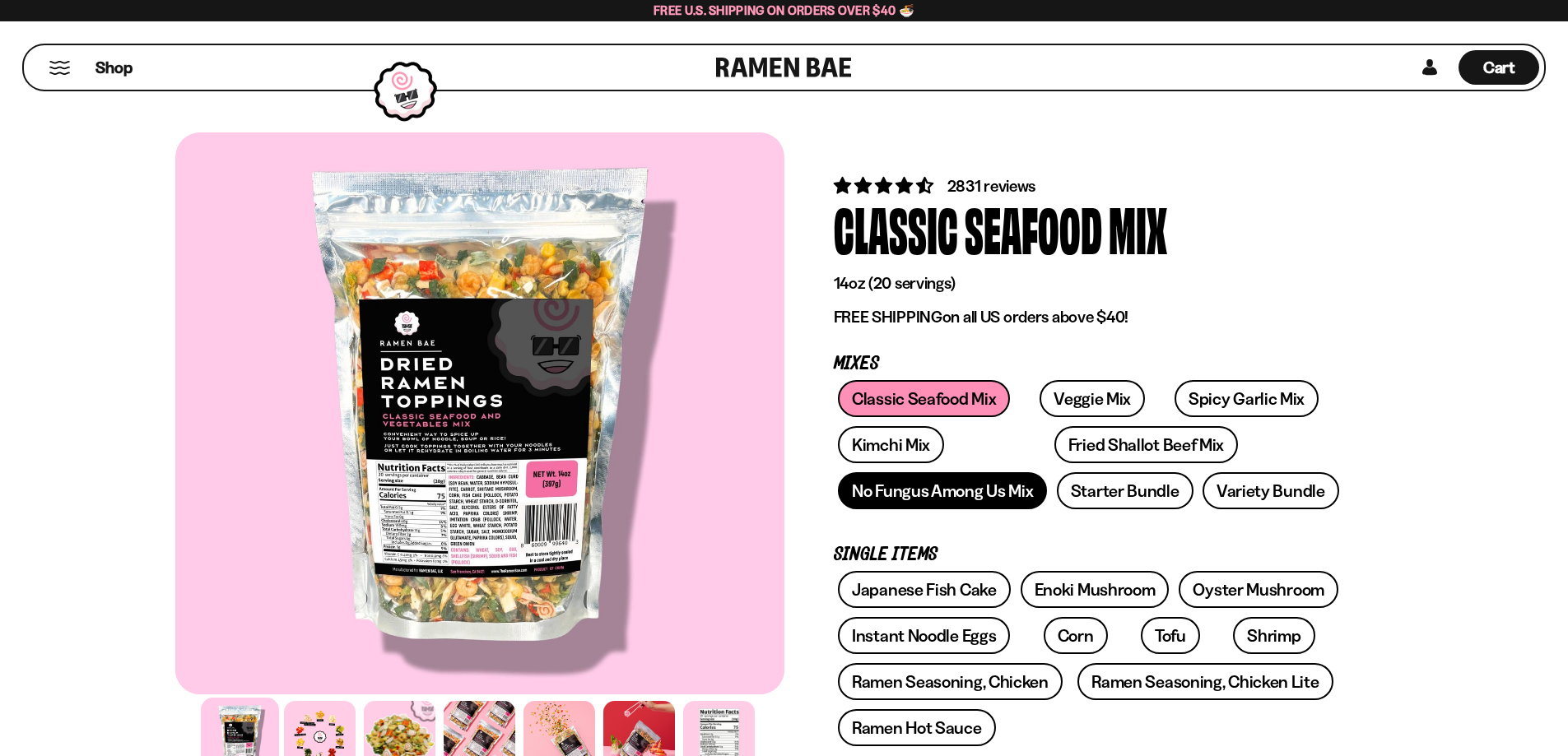
click at [884, 480] on link "No Fungus Among Us Mix" at bounding box center [943, 491] width 209 height 37
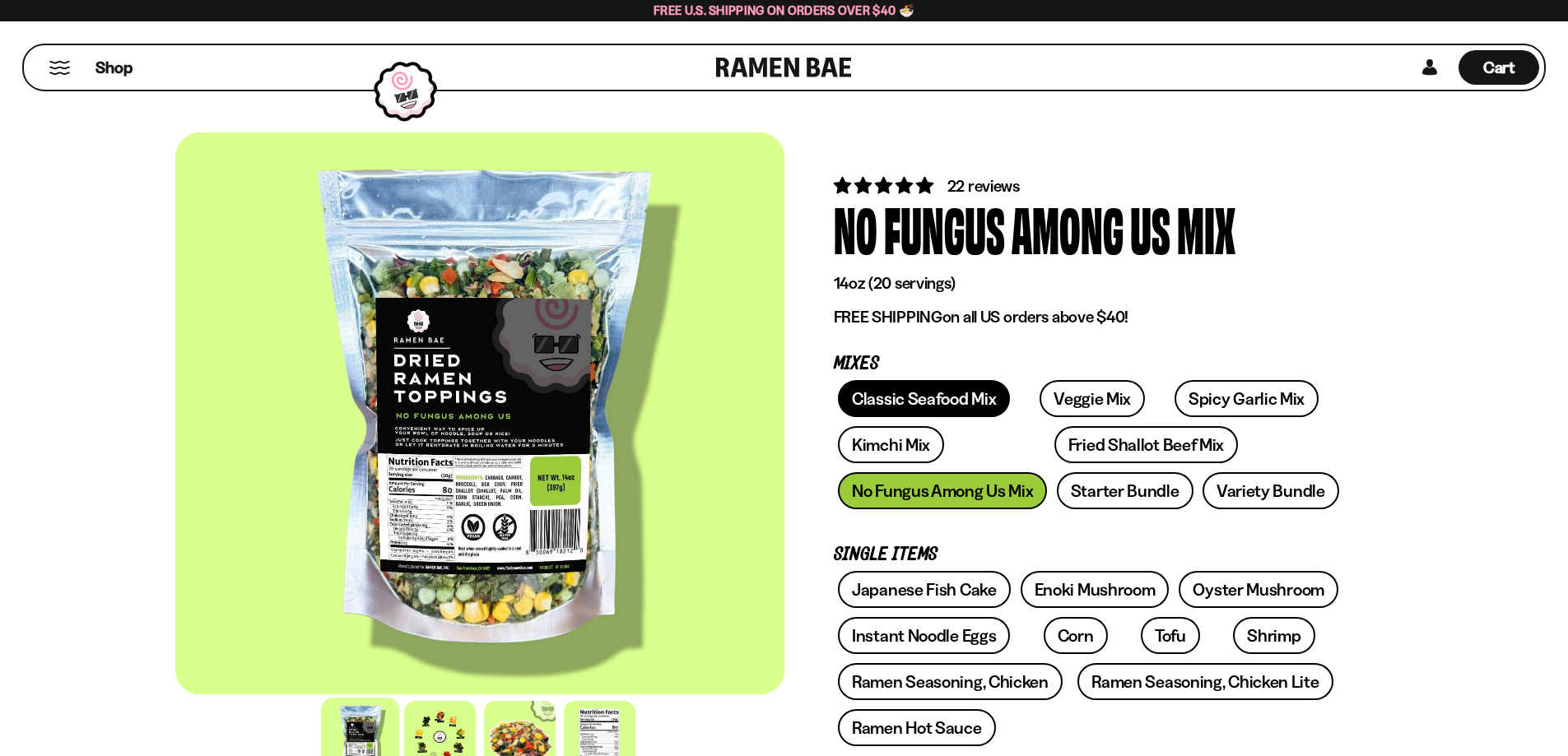
click at [913, 402] on link "Classic Seafood Mix" at bounding box center [924, 398] width 172 height 37
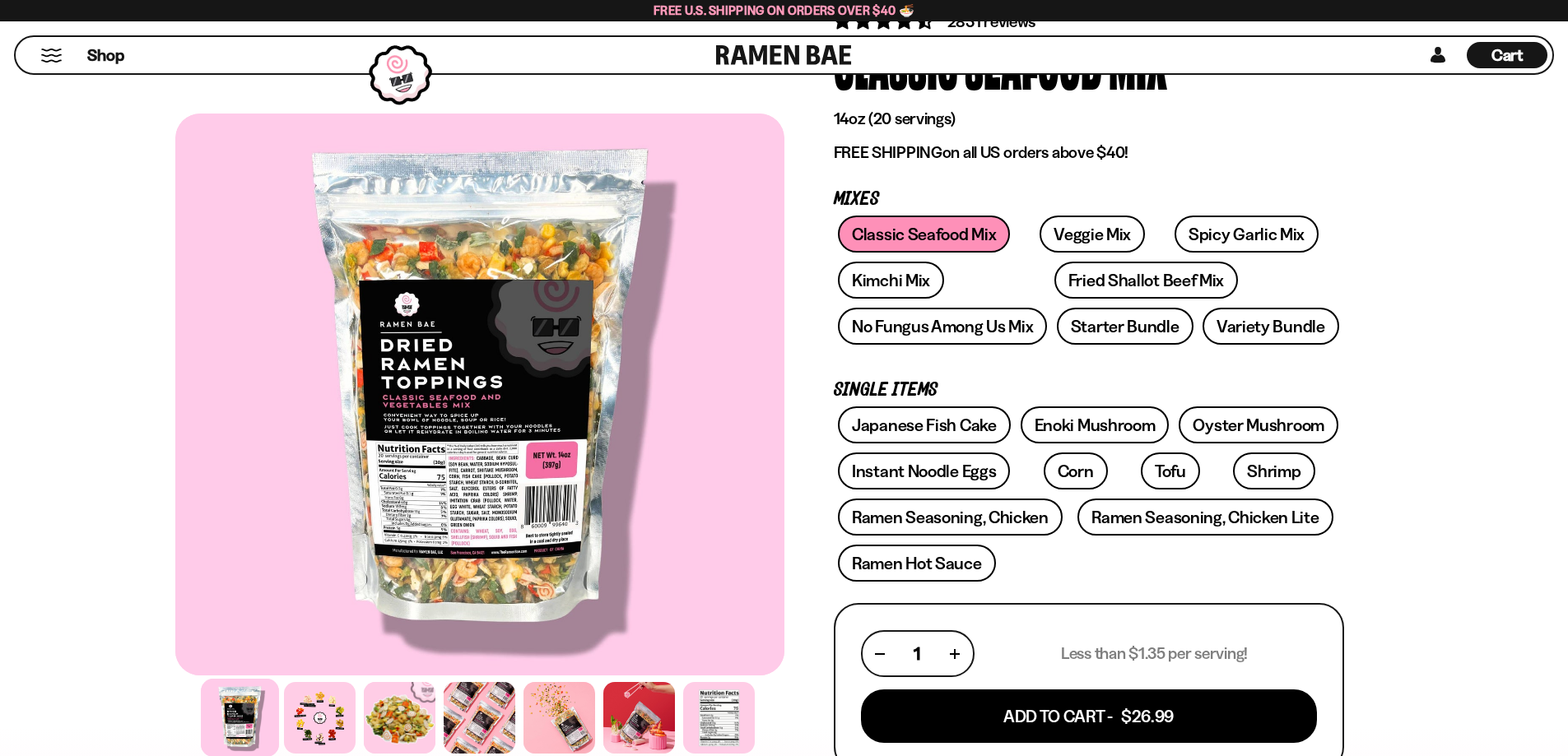
scroll to position [82, 0]
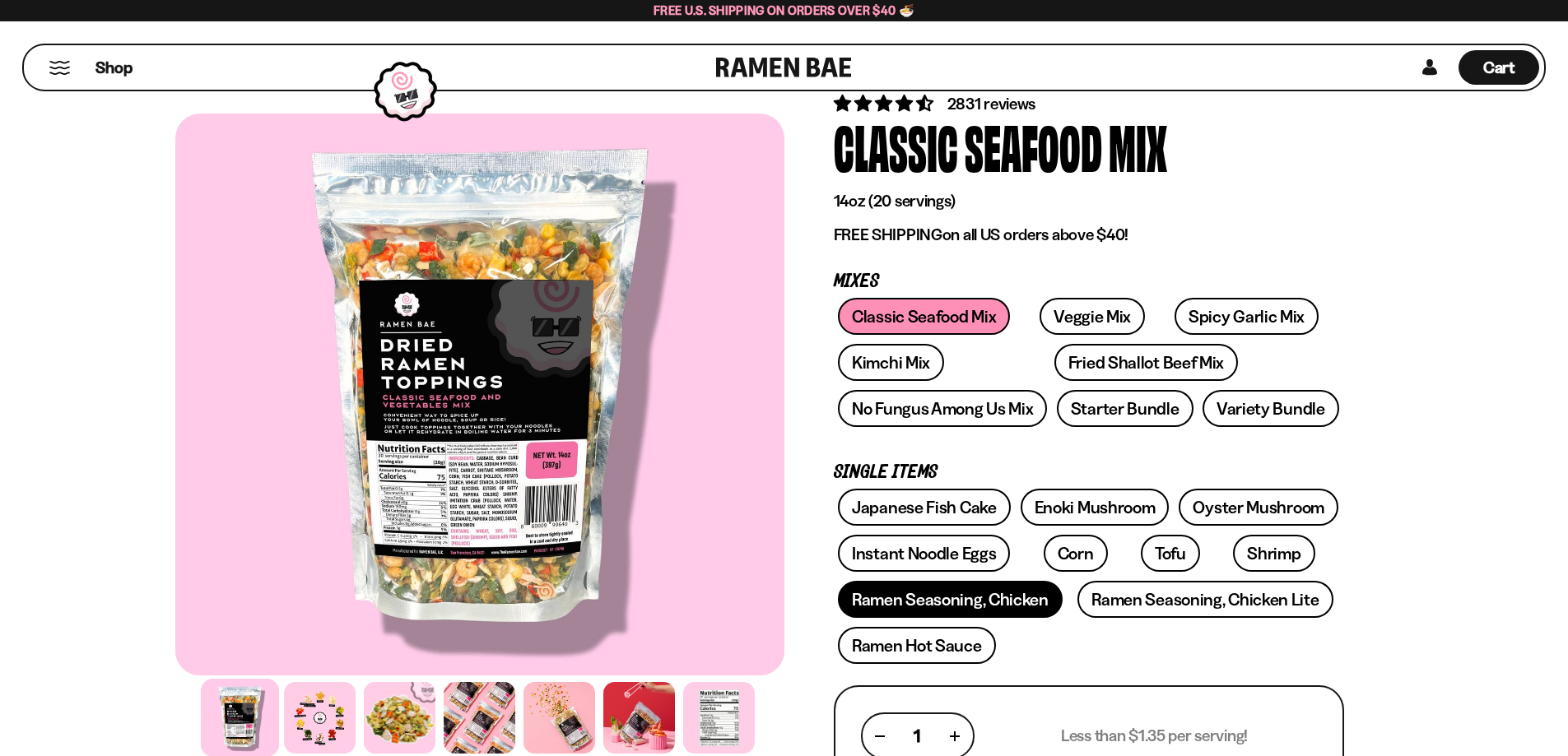
click at [1004, 601] on link "Ramen Seasoning, Chicken" at bounding box center [950, 599] width 224 height 37
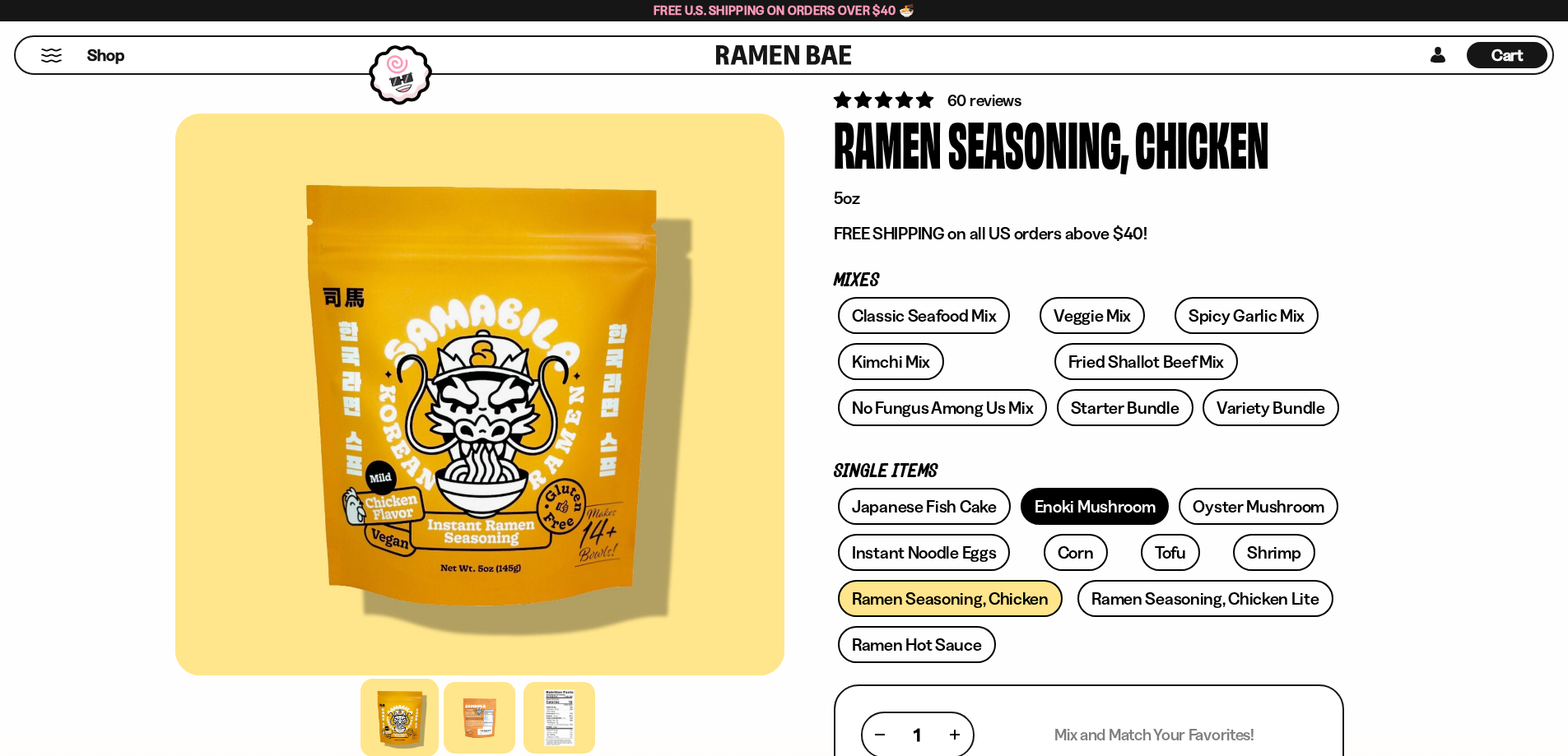
scroll to position [3, 0]
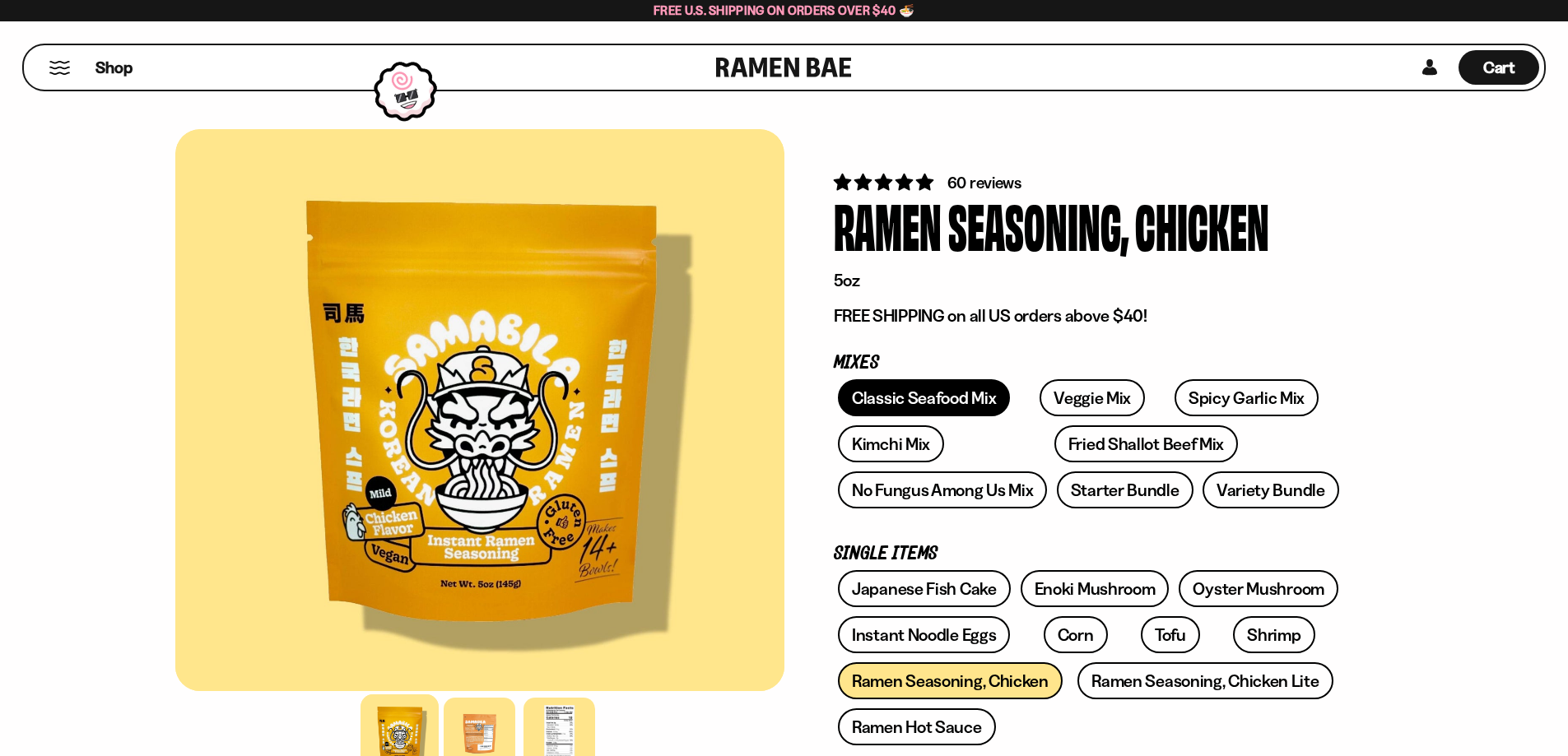
click at [919, 401] on link "Classic Seafood Mix" at bounding box center [924, 397] width 172 height 37
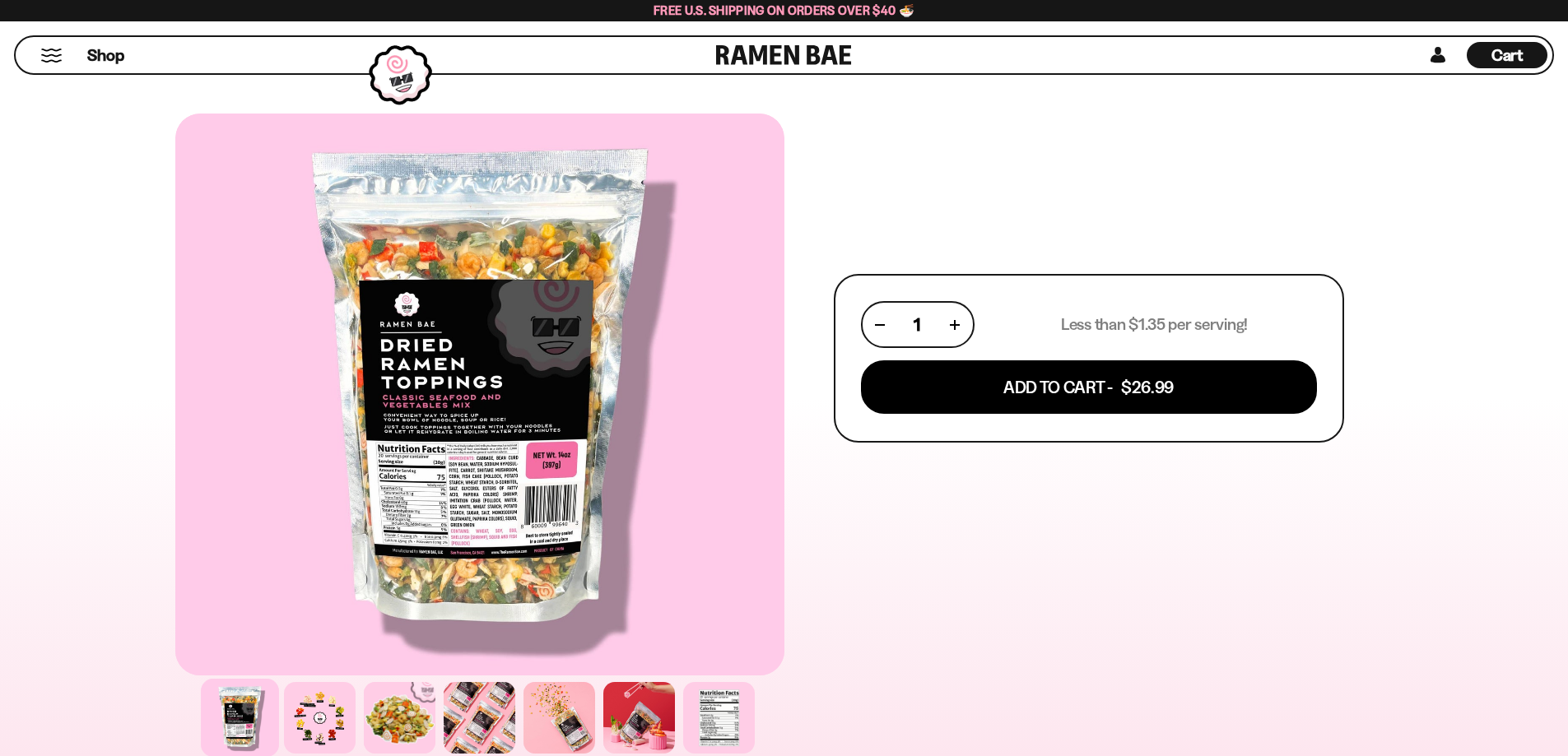
scroll to position [494, 0]
